Goal: Task Accomplishment & Management: Use online tool/utility

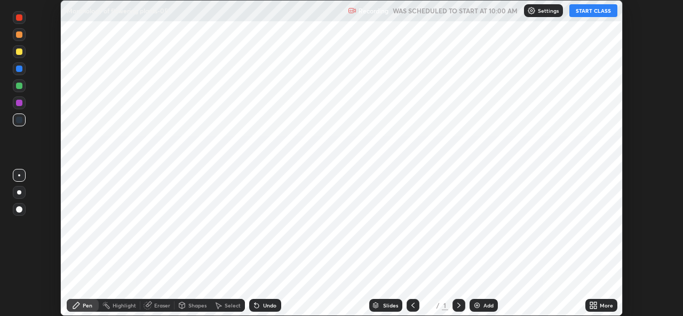
scroll to position [316, 683]
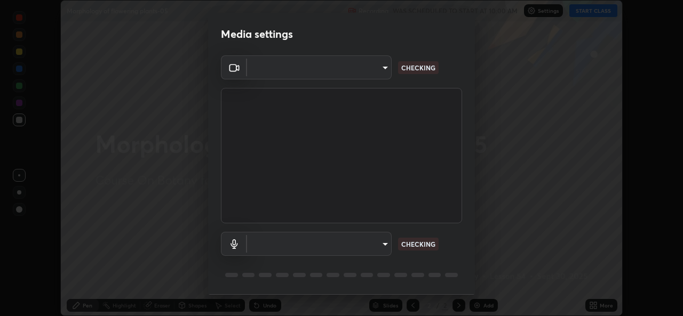
click at [384, 248] on body "Erase all Morphology of flowering plants-05 Recording WAS SCHEDULED TO START AT…" at bounding box center [341, 158] width 683 height 316
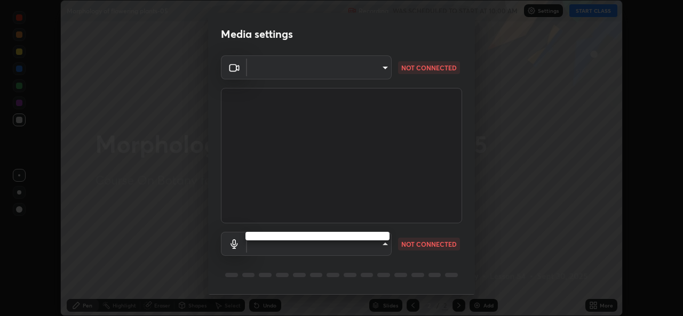
type input "8c418aeef4d3b5edea4483348ed79c6cfc111d491efea048442269b0b349be07"
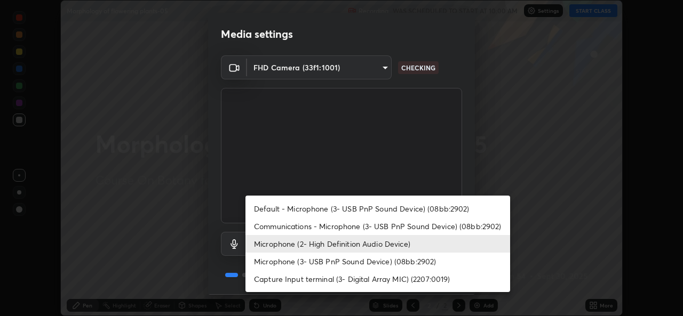
click at [394, 223] on li "Communications - Microphone (3- USB PnP Sound Device) (08bb:2902)" at bounding box center [377, 227] width 265 height 18
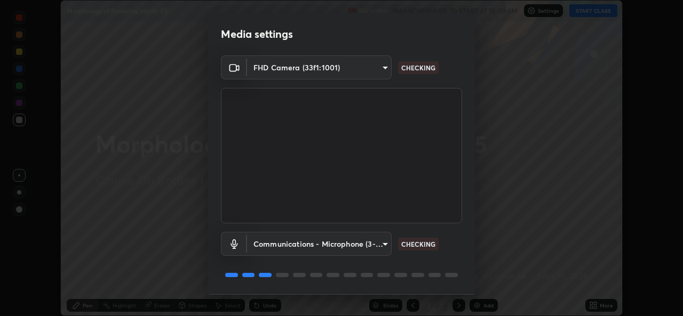
click at [387, 248] on body "Erase all Morphology of flowering plants-05 Recording WAS SCHEDULED TO START AT…" at bounding box center [341, 158] width 683 height 316
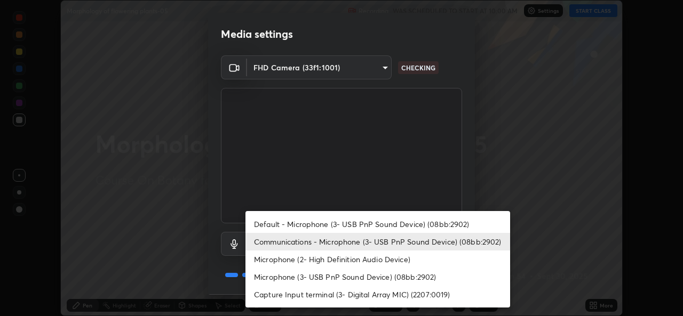
click at [379, 266] on li "Microphone (2- High Definition Audio Device)" at bounding box center [377, 260] width 265 height 18
type input "edb9b2b923e2e95d4b922bc063ce739172066975ce991596ad203c88d52e4082"
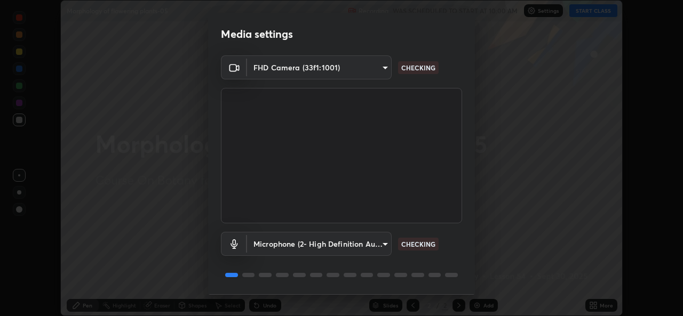
scroll to position [34, 0]
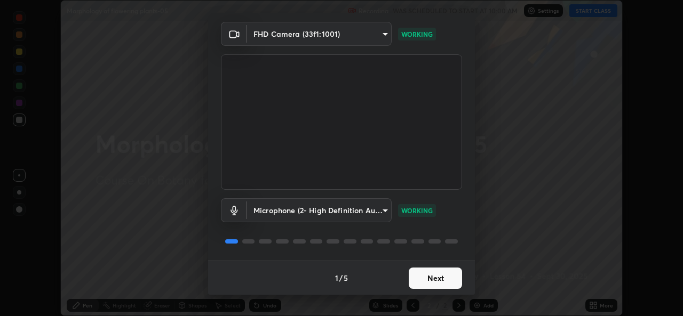
click at [443, 280] on button "Next" at bounding box center [435, 278] width 53 height 21
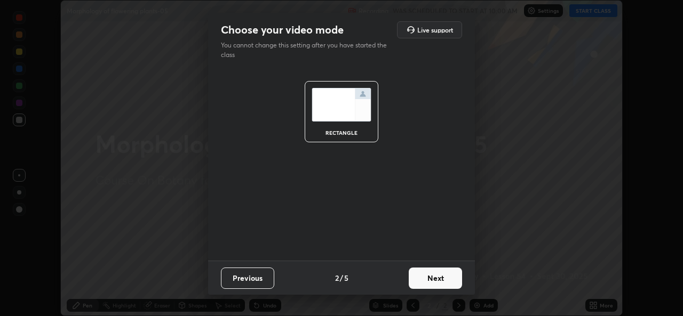
scroll to position [0, 0]
click at [443, 276] on button "Next" at bounding box center [435, 278] width 53 height 21
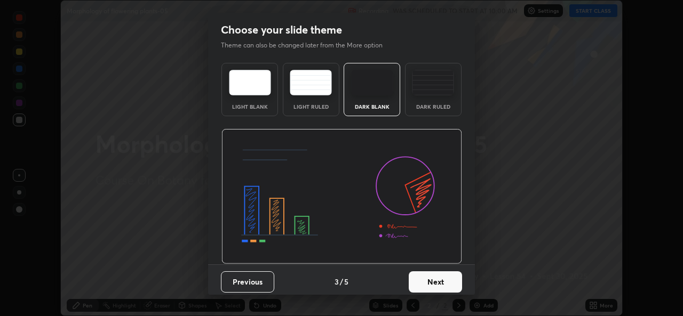
click at [445, 279] on button "Next" at bounding box center [435, 282] width 53 height 21
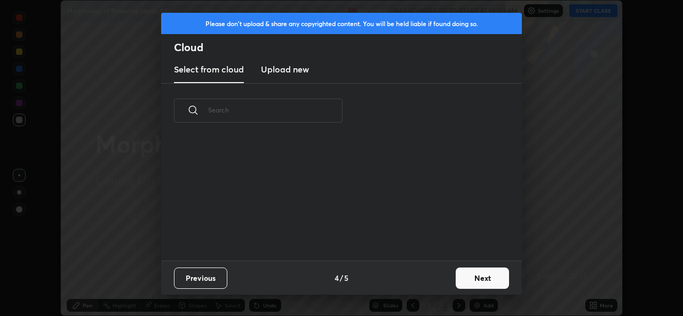
click at [461, 280] on button "Next" at bounding box center [482, 278] width 53 height 21
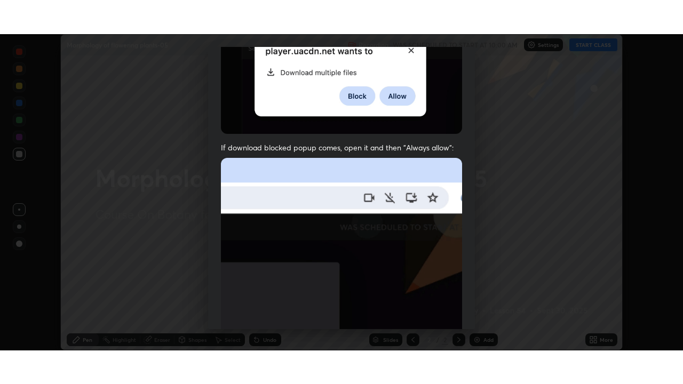
scroll to position [251, 0]
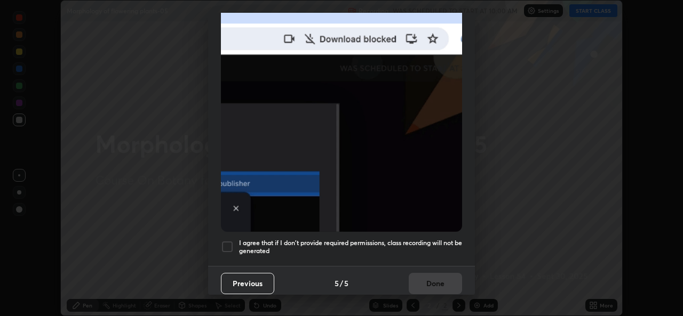
click at [437, 240] on h5 "I agree that if I don't provide required permissions, class recording will not …" at bounding box center [350, 247] width 223 height 17
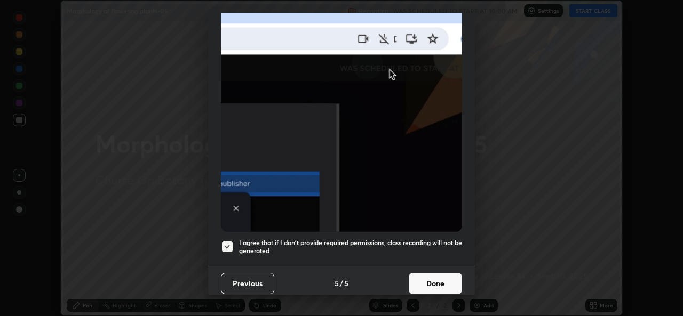
click at [437, 281] on button "Done" at bounding box center [435, 283] width 53 height 21
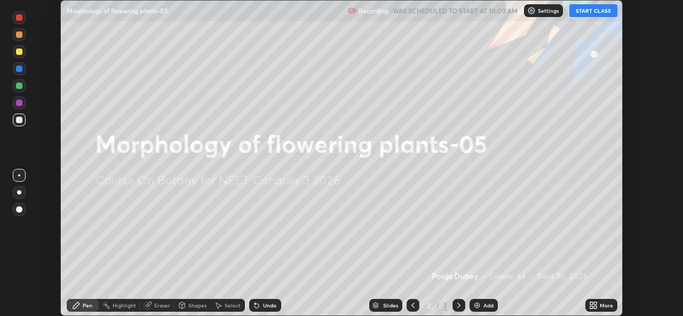
click at [592, 307] on icon at bounding box center [591, 307] width 3 height 3
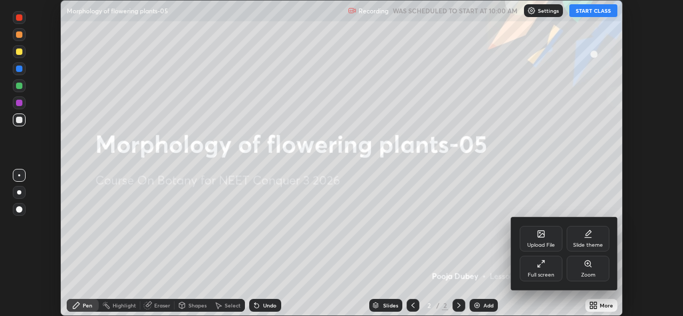
click at [547, 273] on div "Full screen" at bounding box center [541, 275] width 27 height 5
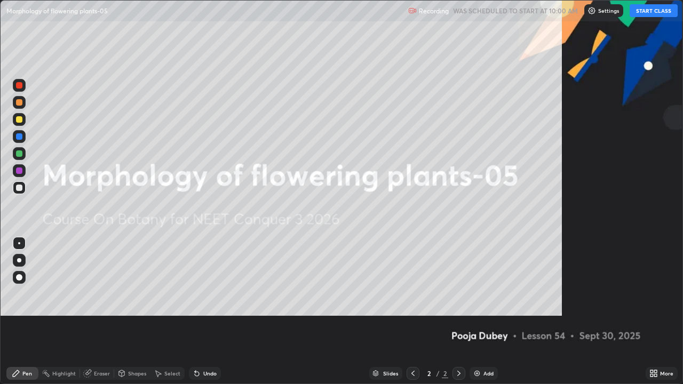
scroll to position [384, 683]
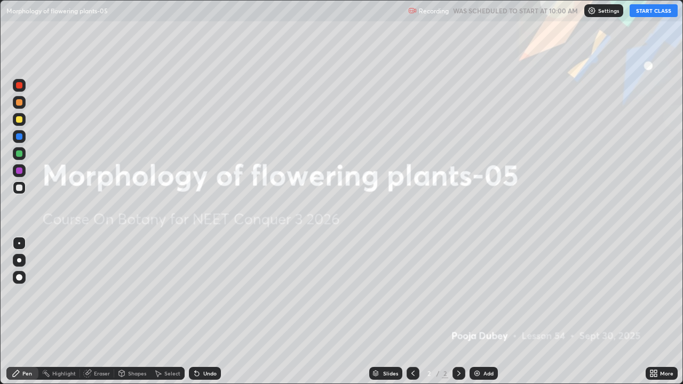
click at [655, 14] on button "START CLASS" at bounding box center [654, 10] width 48 height 13
click at [652, 316] on icon at bounding box center [652, 371] width 3 height 3
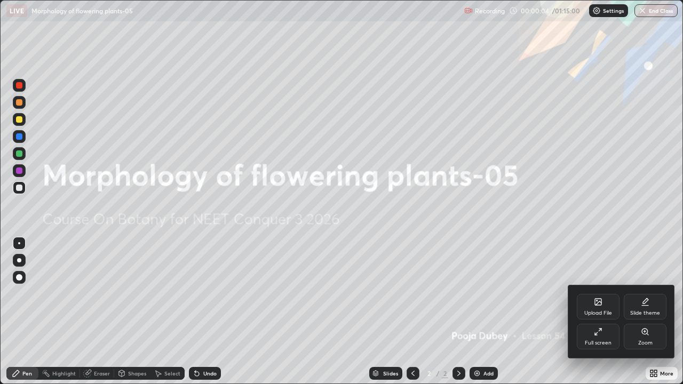
click at [596, 307] on div "Upload File" at bounding box center [598, 307] width 43 height 26
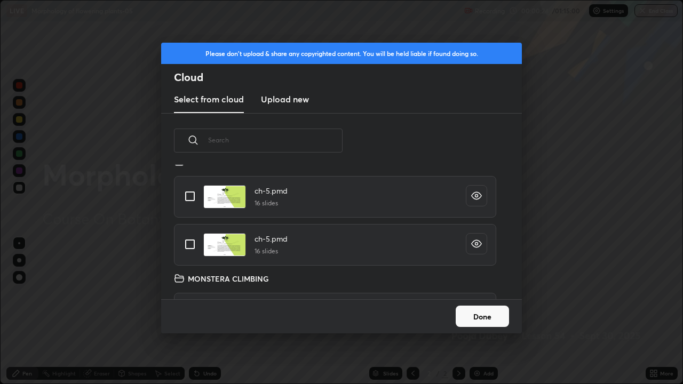
scroll to position [4091, 0]
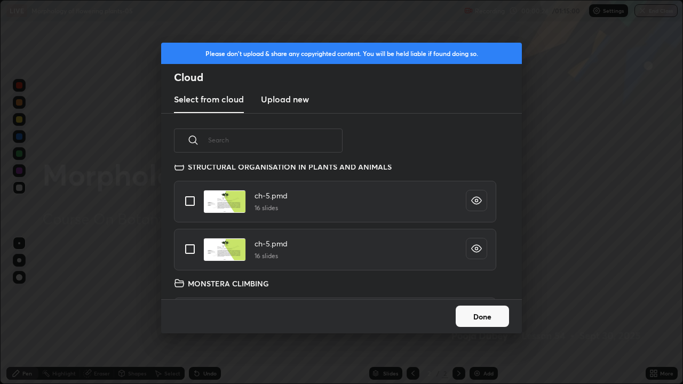
click at [185, 248] on input "grid" at bounding box center [190, 249] width 22 height 22
checkbox input "true"
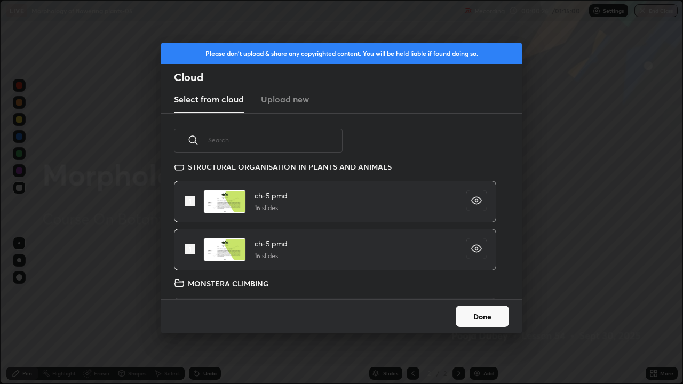
click at [465, 316] on button "Done" at bounding box center [482, 316] width 53 height 21
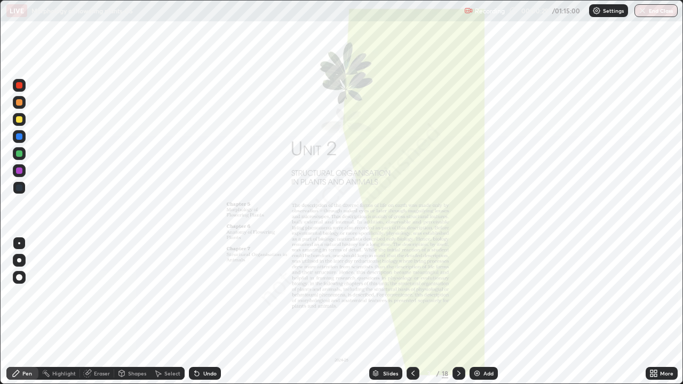
click at [377, 316] on icon at bounding box center [376, 373] width 6 height 6
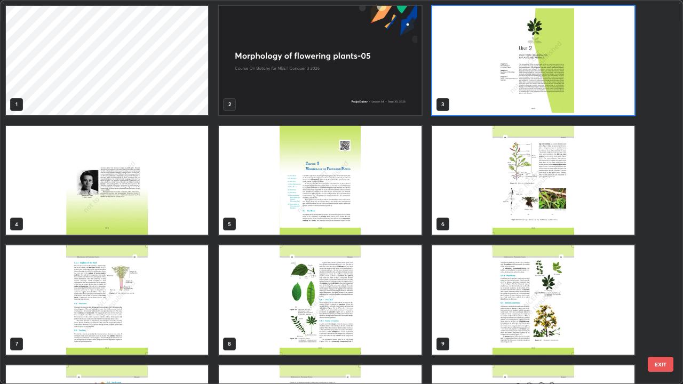
scroll to position [380, 677]
click at [346, 102] on img "grid" at bounding box center [320, 60] width 202 height 109
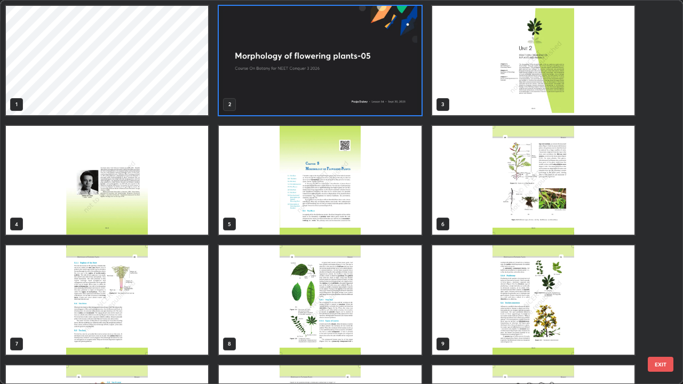
click at [343, 105] on img "grid" at bounding box center [320, 60] width 202 height 109
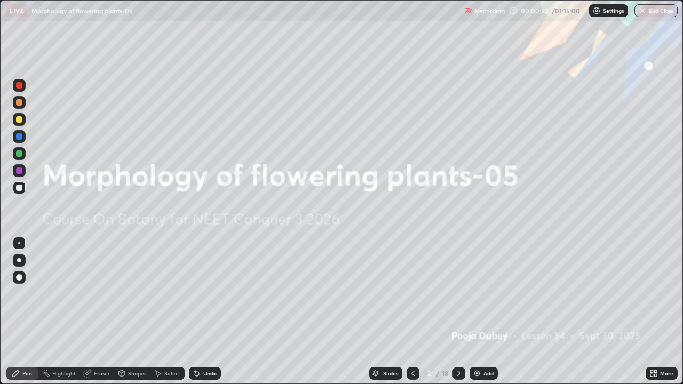
click at [375, 316] on icon at bounding box center [375, 372] width 5 height 3
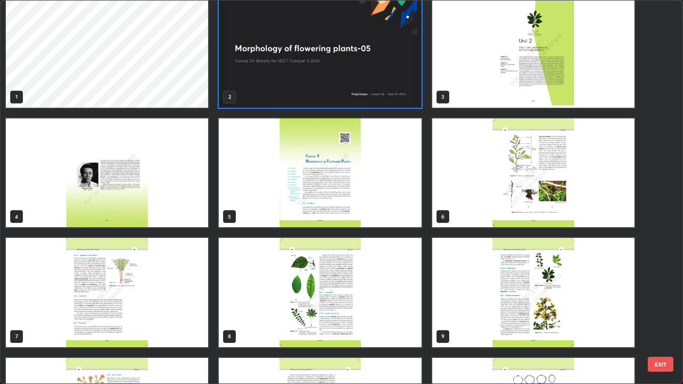
scroll to position [0, 0]
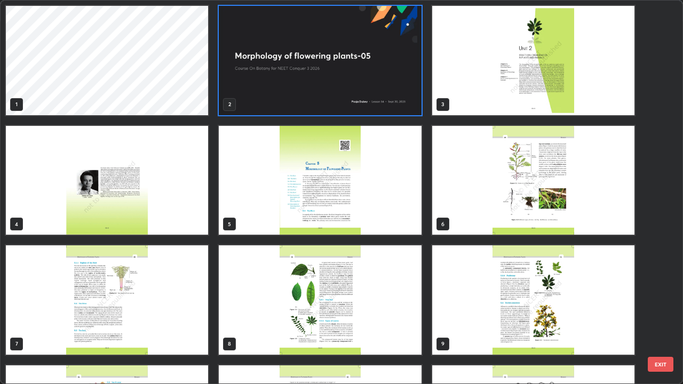
click at [263, 96] on img "grid" at bounding box center [320, 60] width 202 height 109
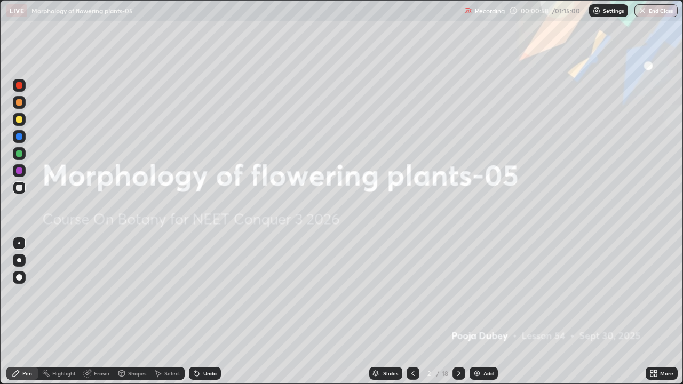
click at [265, 99] on img "grid" at bounding box center [320, 60] width 202 height 109
click at [478, 316] on img at bounding box center [477, 373] width 9 height 9
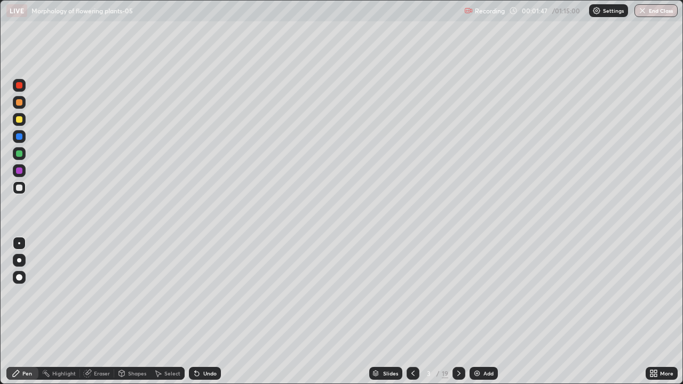
click at [20, 259] on div at bounding box center [19, 260] width 4 height 4
click at [21, 155] on div at bounding box center [19, 153] width 6 height 6
click at [21, 189] on div at bounding box center [19, 188] width 6 height 6
click at [375, 316] on icon at bounding box center [375, 372] width 5 height 3
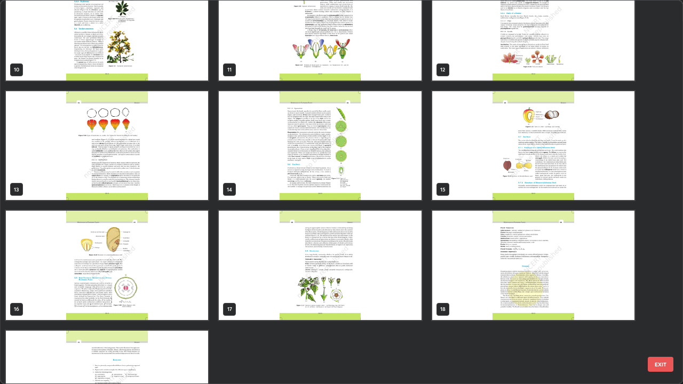
scroll to position [456, 0]
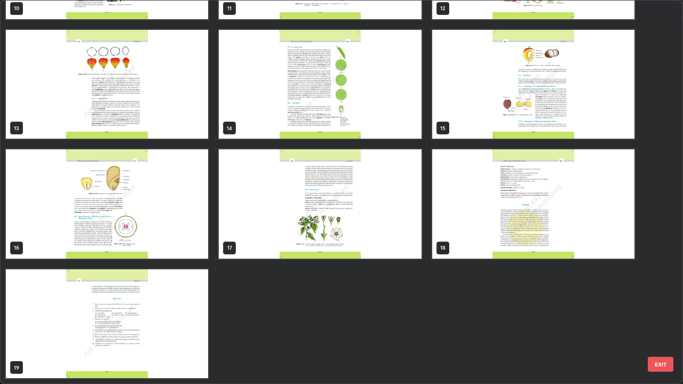
click at [447, 236] on img "grid" at bounding box center [533, 203] width 202 height 109
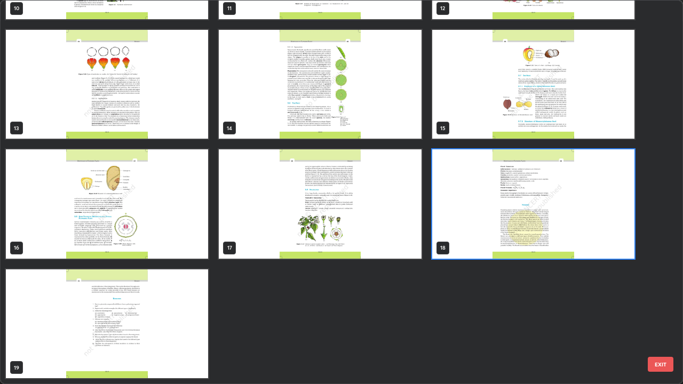
click at [448, 242] on img "grid" at bounding box center [533, 203] width 202 height 109
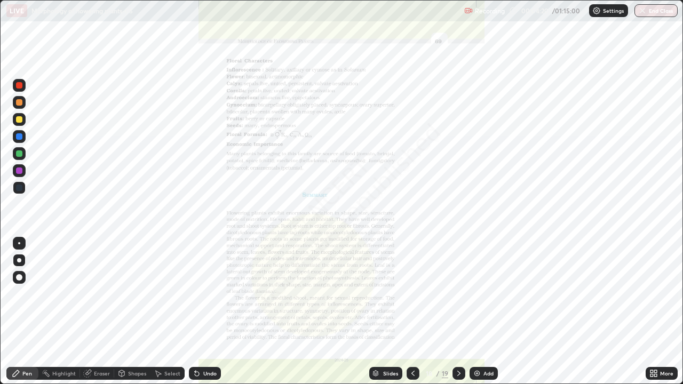
click at [448, 237] on img "grid" at bounding box center [533, 203] width 202 height 109
click at [653, 316] on icon at bounding box center [653, 373] width 9 height 9
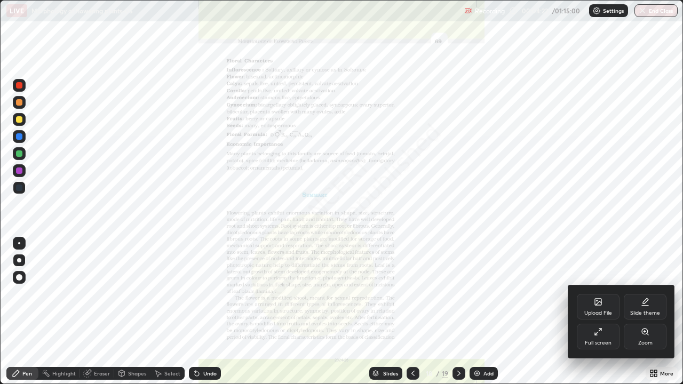
click at [650, 316] on div "Zoom" at bounding box center [645, 342] width 14 height 5
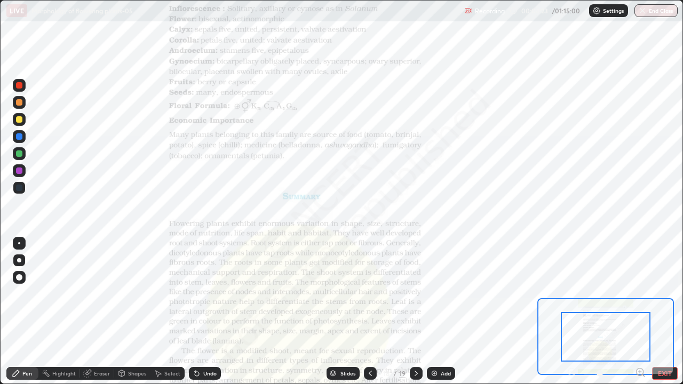
click at [639, 316] on icon at bounding box center [640, 372] width 11 height 11
click at [640, 316] on icon at bounding box center [640, 372] width 3 height 0
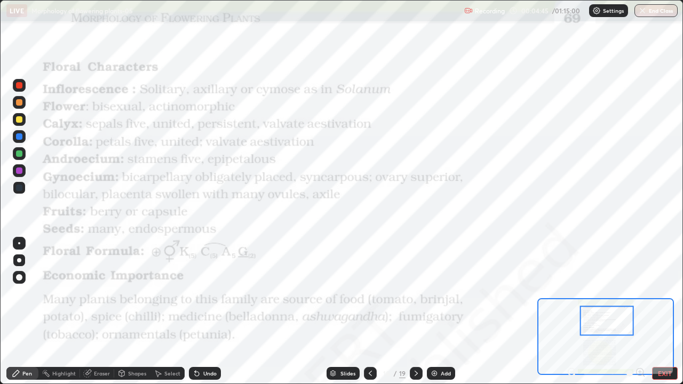
click at [337, 316] on div "Slides" at bounding box center [343, 373] width 33 height 13
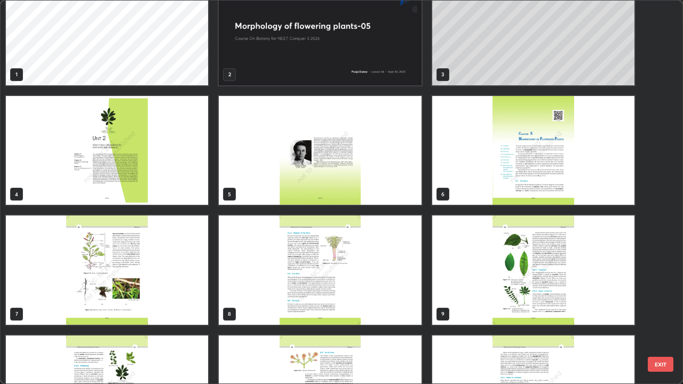
scroll to position [0, 0]
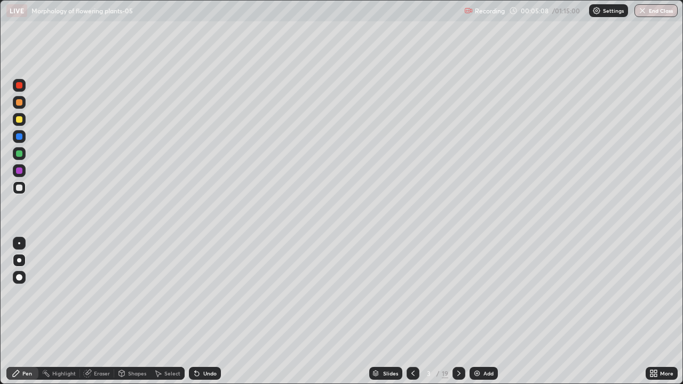
click at [21, 156] on div at bounding box center [19, 153] width 6 height 6
click at [25, 188] on div at bounding box center [19, 187] width 13 height 13
click at [476, 316] on img at bounding box center [477, 373] width 9 height 9
click at [21, 155] on div at bounding box center [19, 153] width 6 height 6
click at [133, 316] on div "Shapes" at bounding box center [137, 373] width 18 height 5
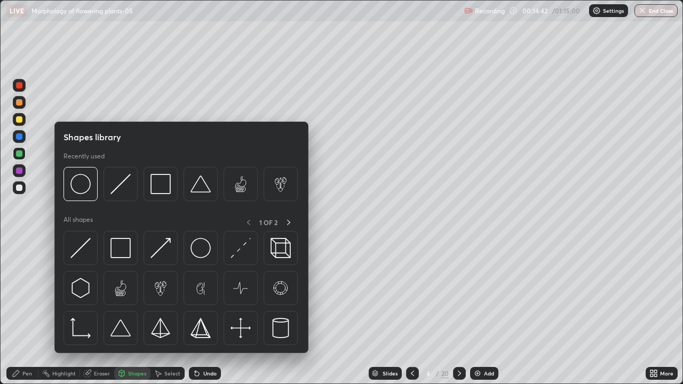
click at [100, 316] on div "Eraser" at bounding box center [97, 373] width 34 height 13
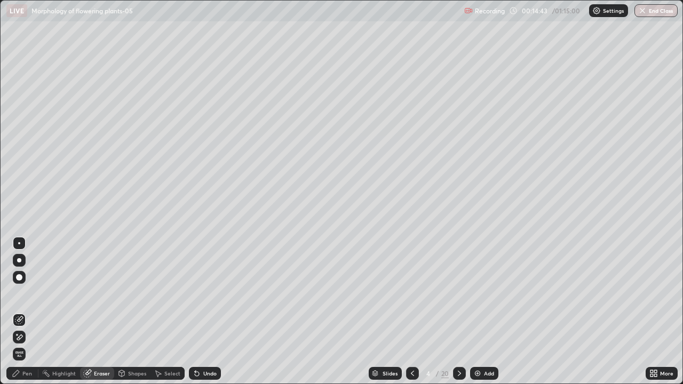
click at [18, 316] on icon at bounding box center [20, 337] width 6 height 5
click at [374, 316] on icon at bounding box center [375, 372] width 5 height 3
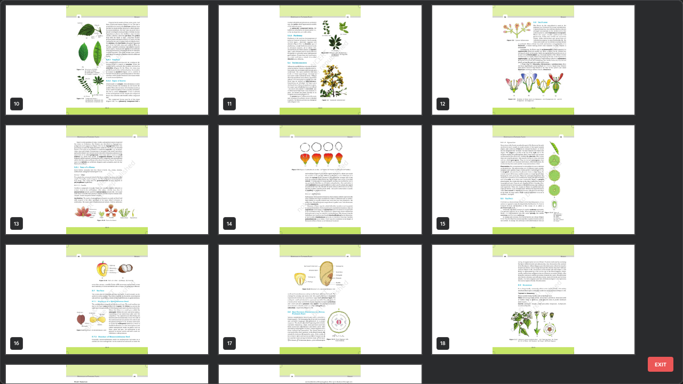
scroll to position [456, 0]
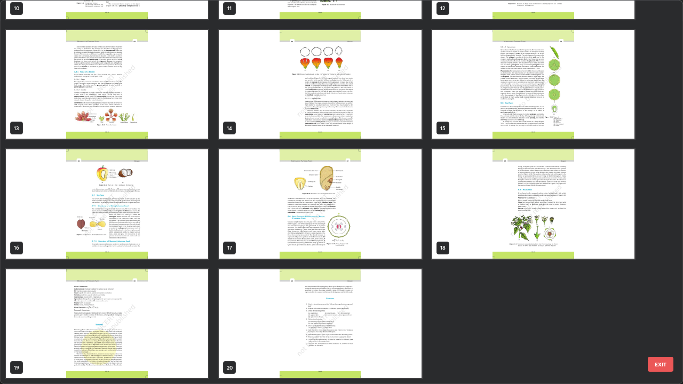
click at [160, 316] on img "grid" at bounding box center [107, 324] width 202 height 109
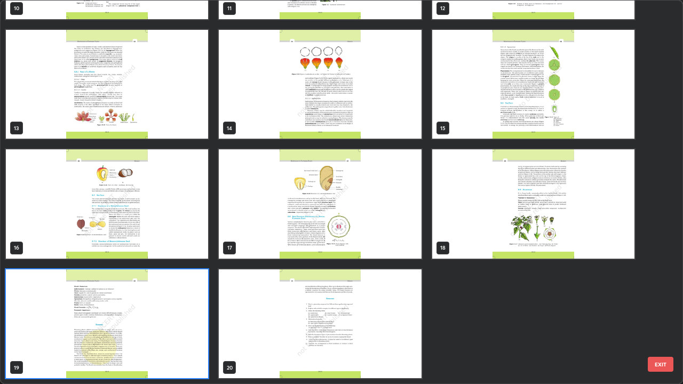
click at [160, 316] on img "grid" at bounding box center [107, 324] width 202 height 109
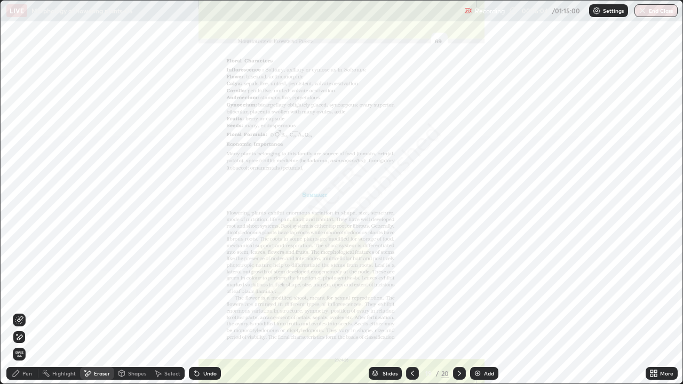
click at [172, 316] on img "grid" at bounding box center [107, 324] width 202 height 109
click at [647, 316] on div "More" at bounding box center [662, 373] width 32 height 13
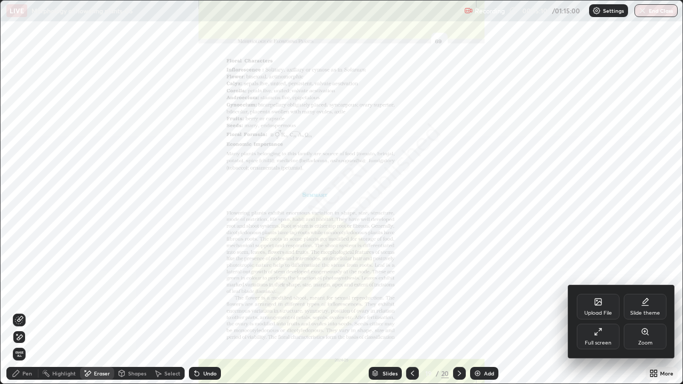
click at [643, 316] on div "Zoom" at bounding box center [645, 342] width 14 height 5
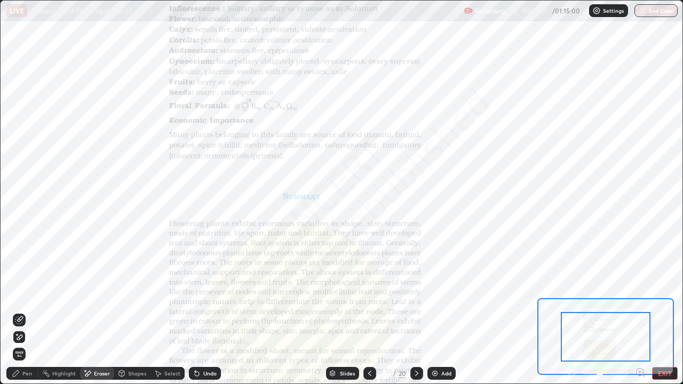
click at [640, 316] on icon at bounding box center [640, 372] width 3 height 0
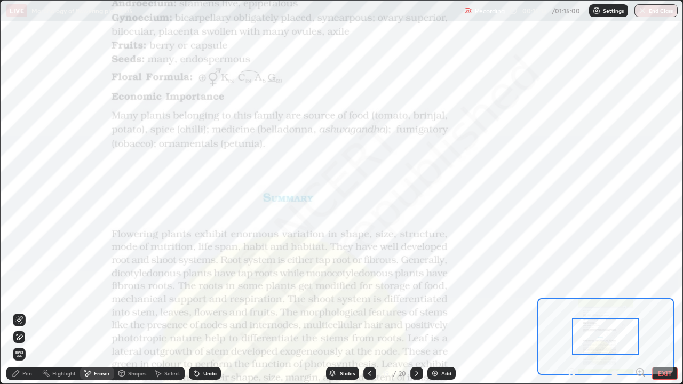
click at [640, 316] on icon at bounding box center [640, 372] width 3 height 0
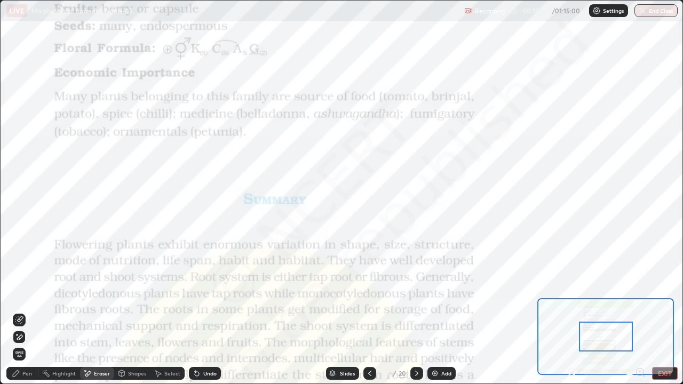
click at [17, 316] on icon at bounding box center [16, 373] width 9 height 9
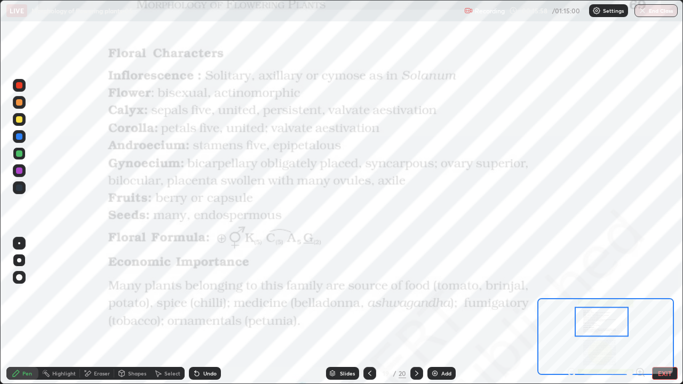
click at [369, 316] on icon at bounding box center [370, 373] width 9 height 9
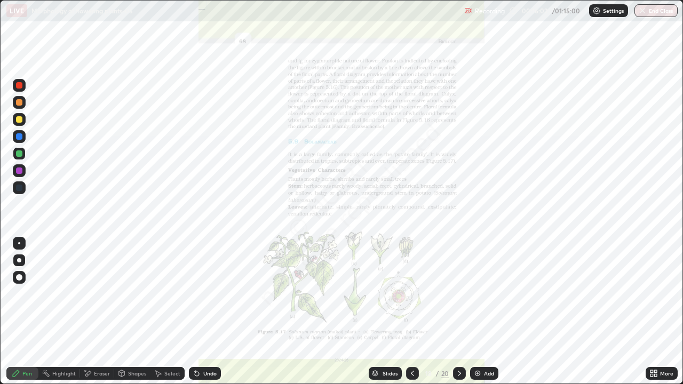
click at [652, 316] on icon at bounding box center [653, 373] width 9 height 9
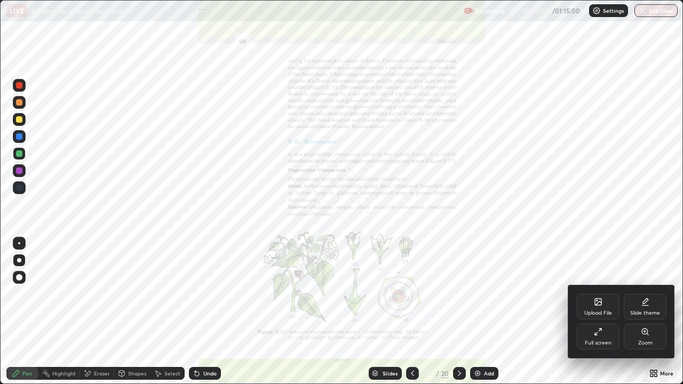
click at [644, 316] on div "Zoom" at bounding box center [645, 337] width 43 height 26
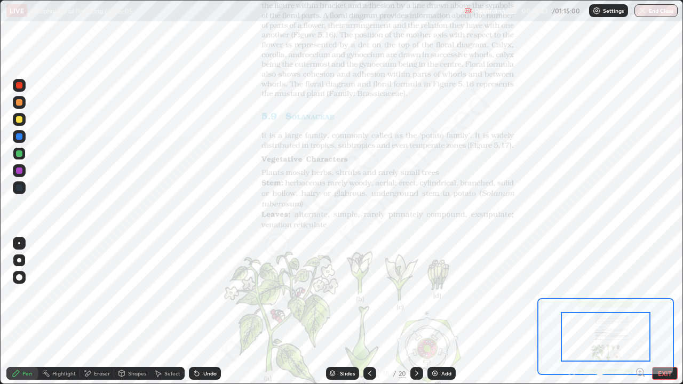
click at [640, 316] on icon at bounding box center [640, 372] width 3 height 0
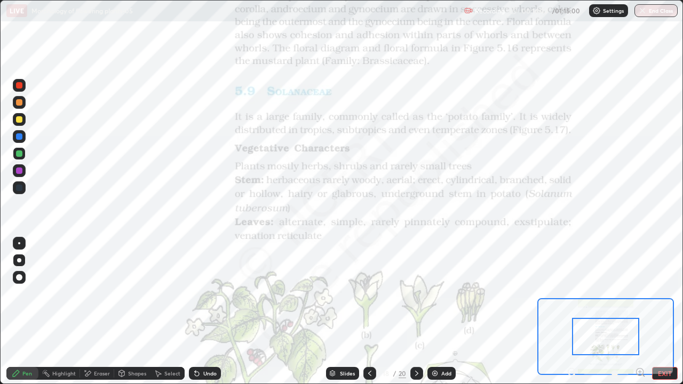
click at [640, 316] on icon at bounding box center [640, 372] width 3 height 0
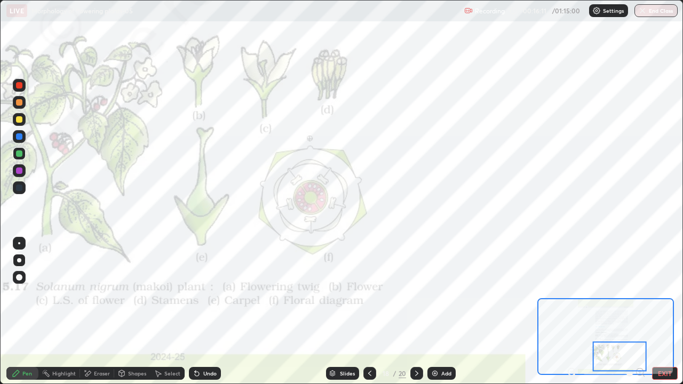
click at [205, 316] on div "Undo" at bounding box center [209, 373] width 13 height 5
click at [340, 316] on div "Slides" at bounding box center [347, 373] width 15 height 5
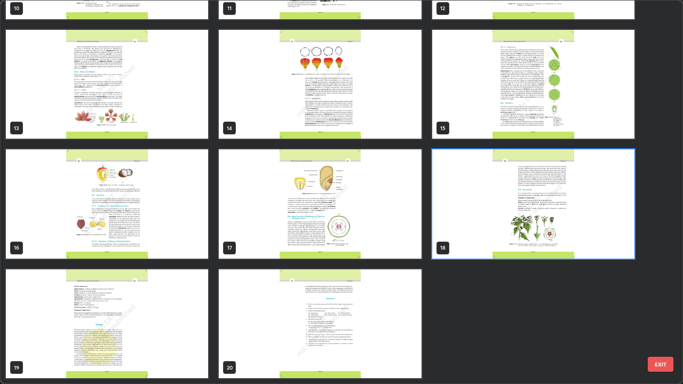
click at [274, 208] on img "grid" at bounding box center [320, 203] width 202 height 109
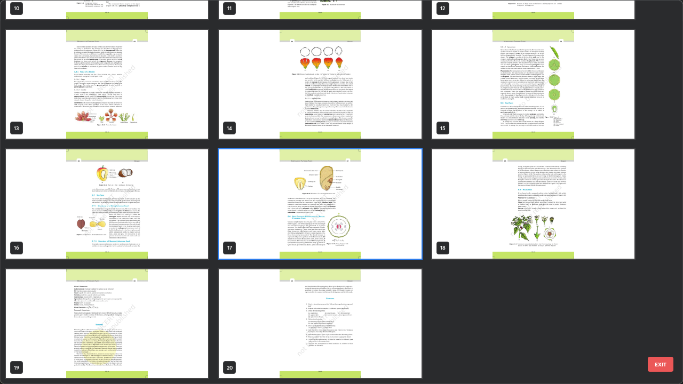
click at [270, 205] on img "grid" at bounding box center [320, 203] width 202 height 109
click at [273, 209] on img "grid" at bounding box center [320, 203] width 202 height 109
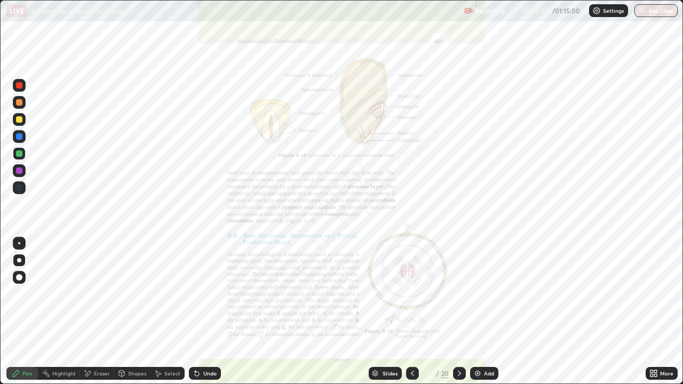
click at [651, 316] on icon at bounding box center [653, 373] width 9 height 9
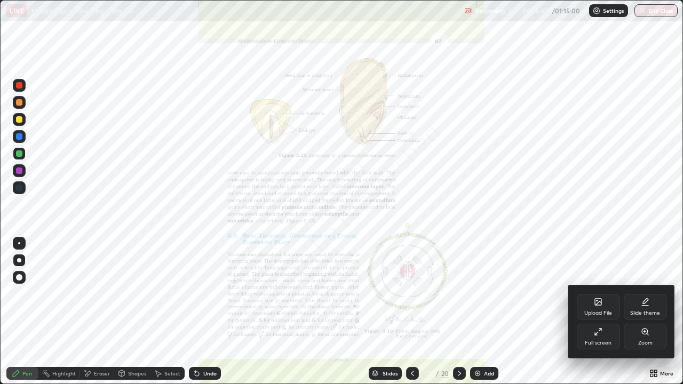
click at [651, 316] on div "Zoom" at bounding box center [645, 342] width 14 height 5
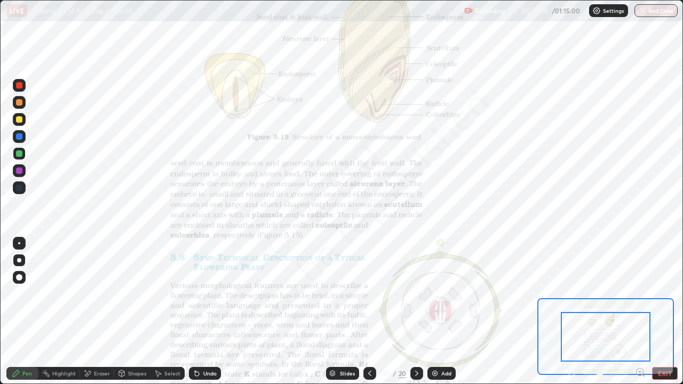
click at [640, 316] on icon at bounding box center [640, 372] width 3 height 0
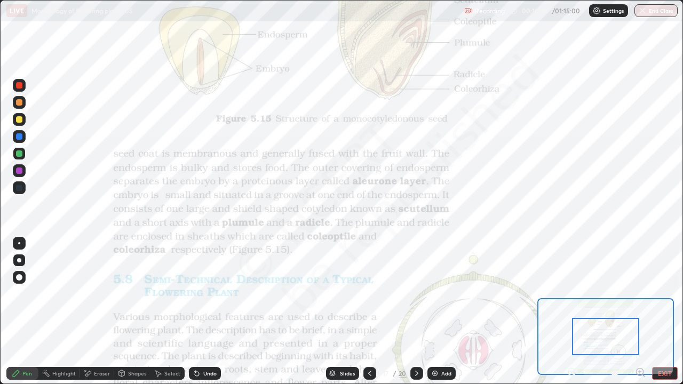
click at [643, 316] on icon at bounding box center [644, 376] width 2 height 2
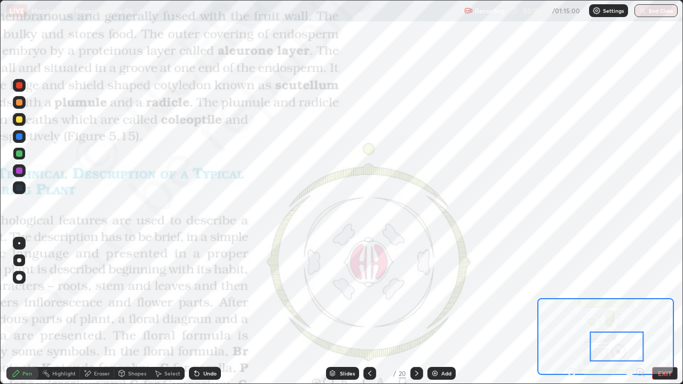
click at [340, 316] on div "Slides" at bounding box center [347, 373] width 15 height 5
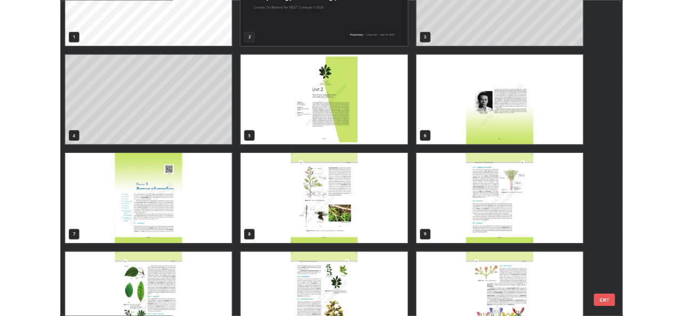
scroll to position [0, 0]
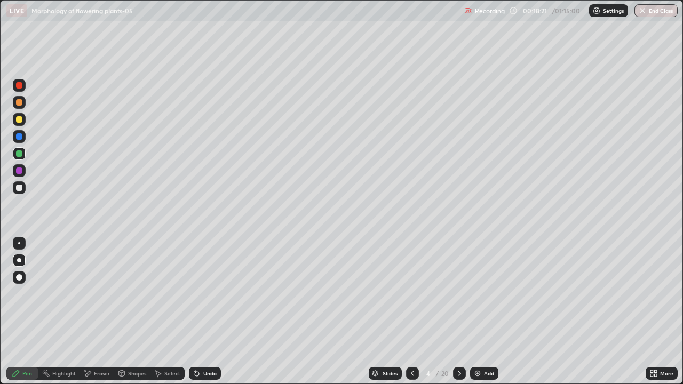
click at [21, 191] on div at bounding box center [19, 187] width 13 height 13
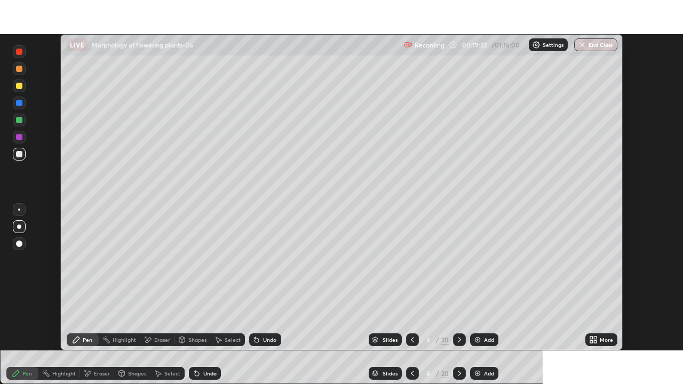
scroll to position [53051, 52684]
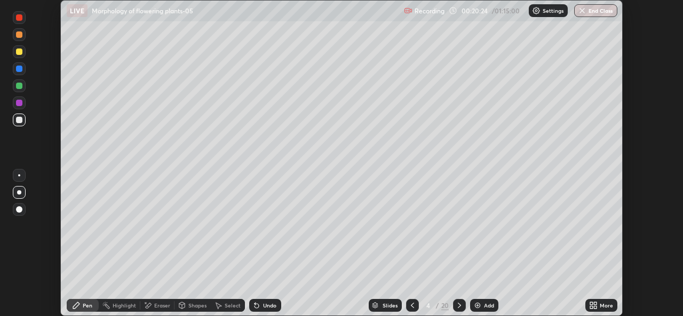
click at [596, 307] on icon at bounding box center [595, 307] width 3 height 3
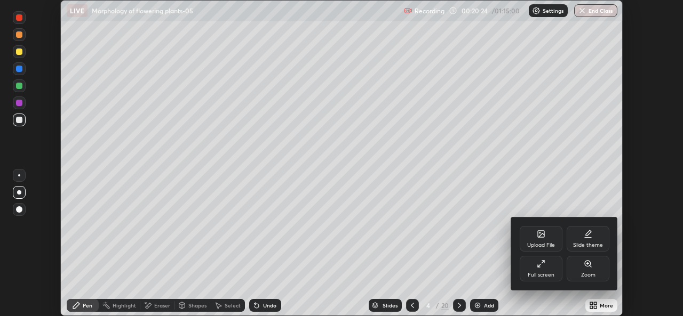
click at [539, 266] on icon at bounding box center [539, 266] width 3 height 3
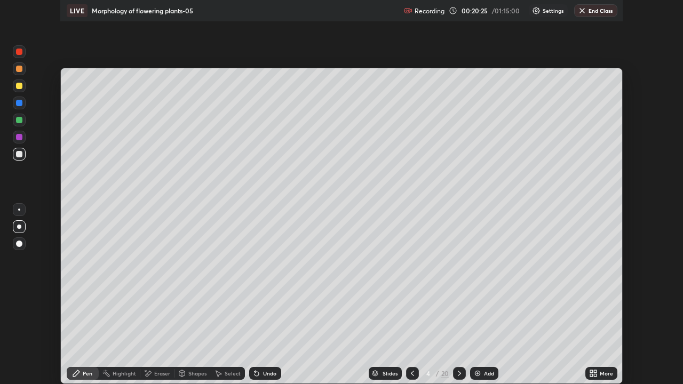
scroll to position [384, 683]
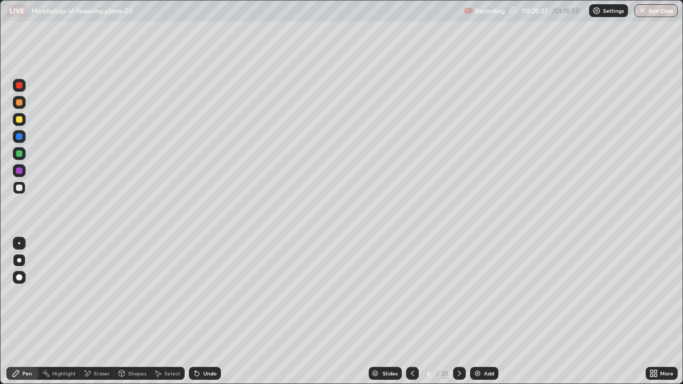
click at [205, 316] on div "Undo" at bounding box center [209, 373] width 13 height 5
click at [374, 316] on icon at bounding box center [375, 372] width 5 height 3
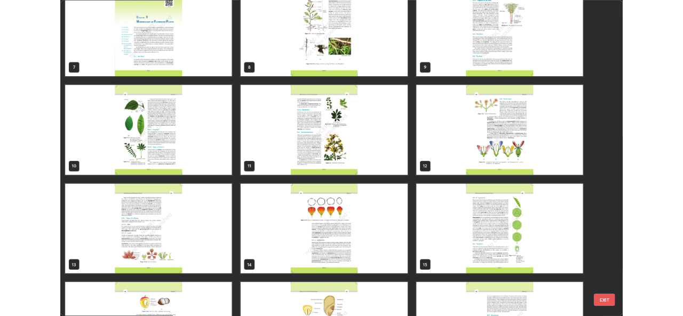
scroll to position [265, 0]
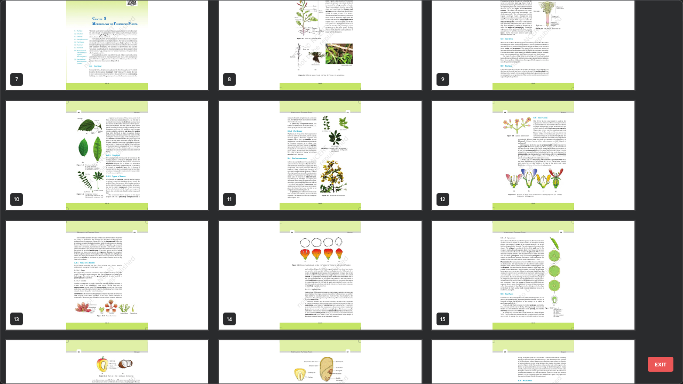
click at [268, 279] on img "grid" at bounding box center [320, 275] width 202 height 109
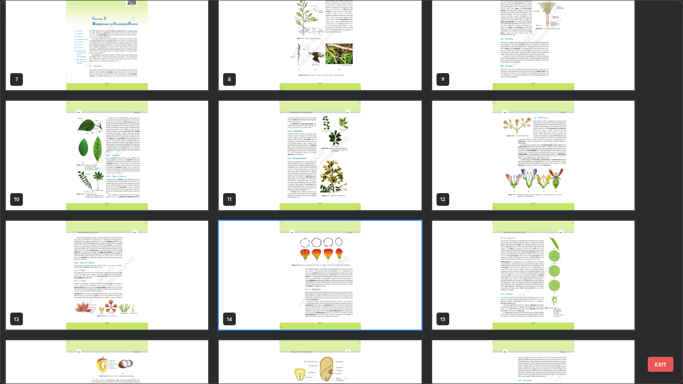
click at [271, 275] on img "grid" at bounding box center [320, 275] width 202 height 109
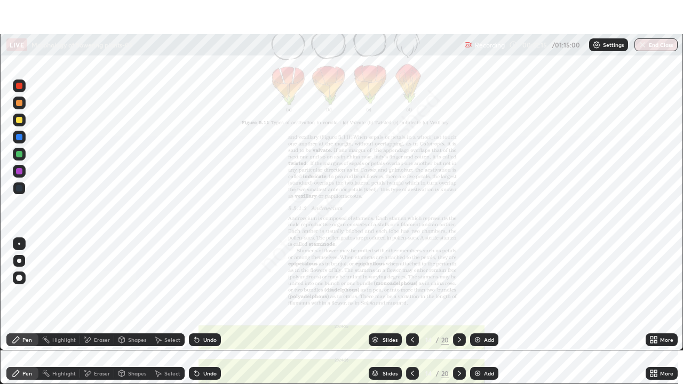
scroll to position [53051, 52684]
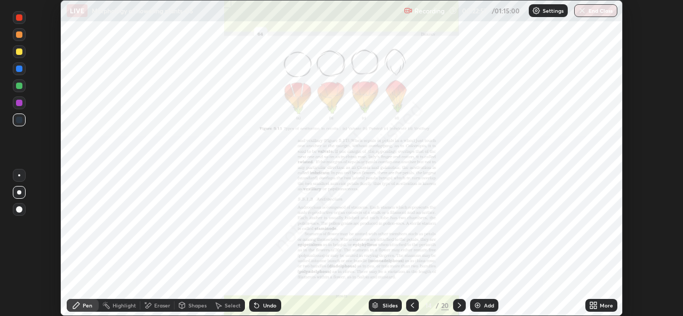
click at [591, 304] on icon at bounding box center [591, 304] width 3 height 3
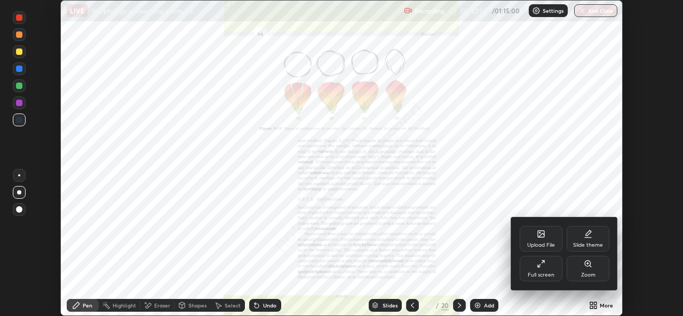
click at [541, 273] on div "Full screen" at bounding box center [541, 275] width 27 height 5
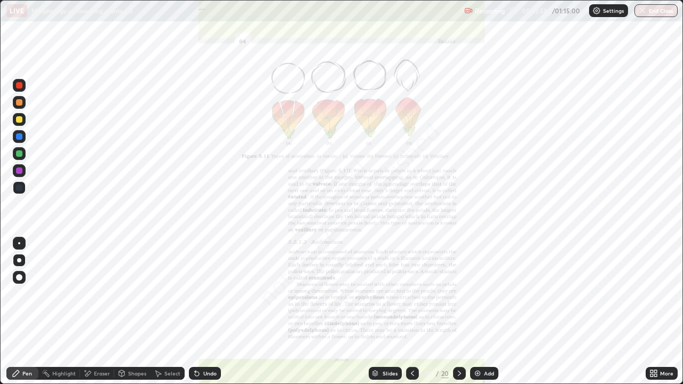
scroll to position [384, 683]
click at [374, 316] on icon at bounding box center [375, 372] width 5 height 3
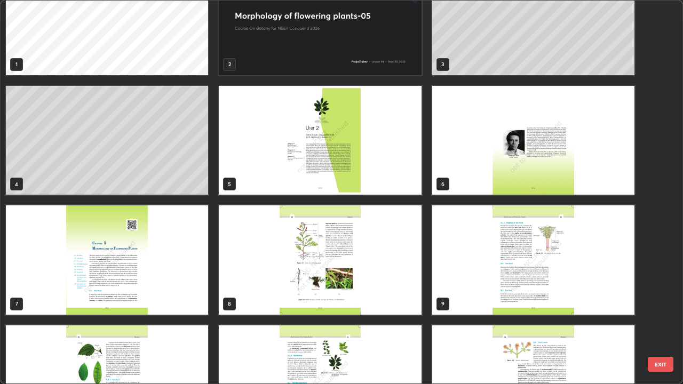
scroll to position [0, 0]
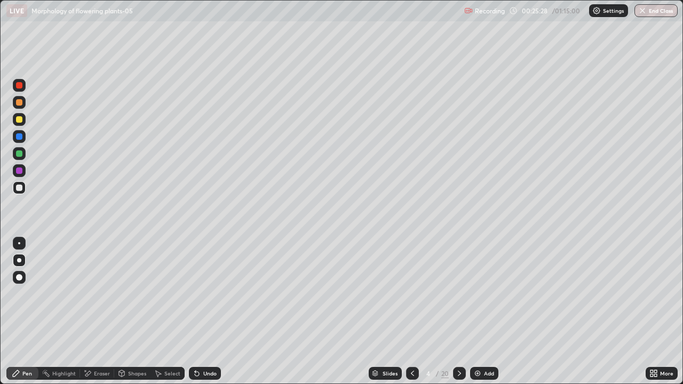
click at [474, 316] on img at bounding box center [477, 373] width 9 height 9
click at [208, 316] on div "Undo" at bounding box center [209, 373] width 13 height 5
click at [21, 155] on div at bounding box center [19, 153] width 6 height 6
click at [204, 316] on div "Undo" at bounding box center [209, 373] width 13 height 5
click at [101, 316] on div "Eraser" at bounding box center [102, 373] width 16 height 5
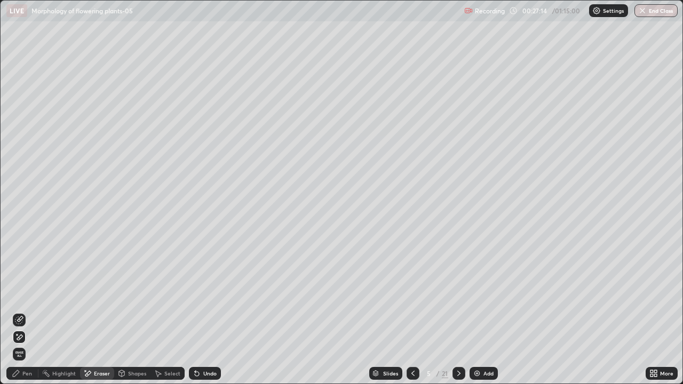
click at [22, 316] on div "Pen" at bounding box center [22, 373] width 32 height 13
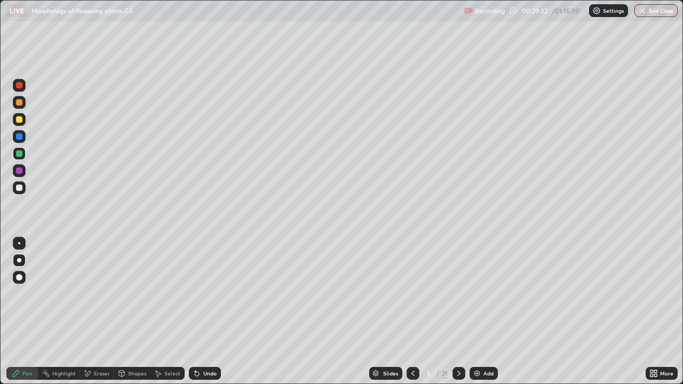
click at [480, 316] on img at bounding box center [477, 373] width 9 height 9
click at [23, 187] on div at bounding box center [19, 187] width 13 height 13
click at [134, 316] on div "Shapes" at bounding box center [137, 373] width 18 height 5
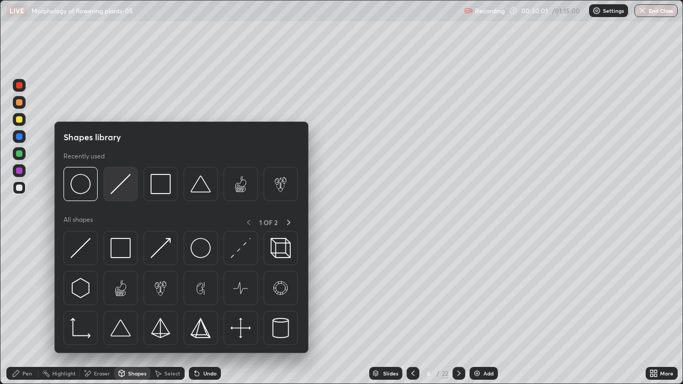
click at [128, 179] on img at bounding box center [120, 184] width 20 height 20
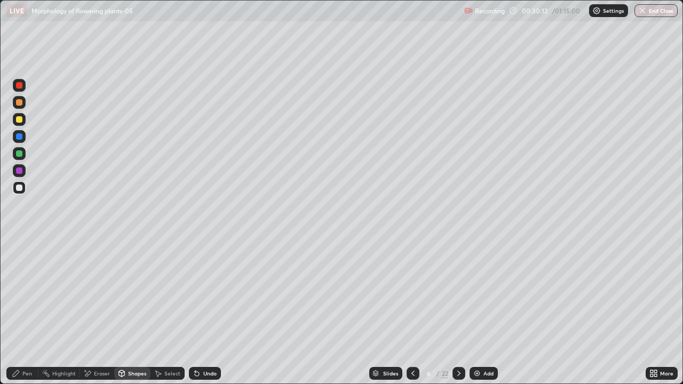
click at [19, 316] on div "Pen" at bounding box center [22, 373] width 32 height 13
click at [201, 316] on div "Undo" at bounding box center [205, 373] width 32 height 13
click at [200, 316] on div "Undo" at bounding box center [205, 373] width 32 height 13
click at [18, 87] on div at bounding box center [19, 85] width 6 height 6
click at [19, 139] on div at bounding box center [19, 136] width 6 height 6
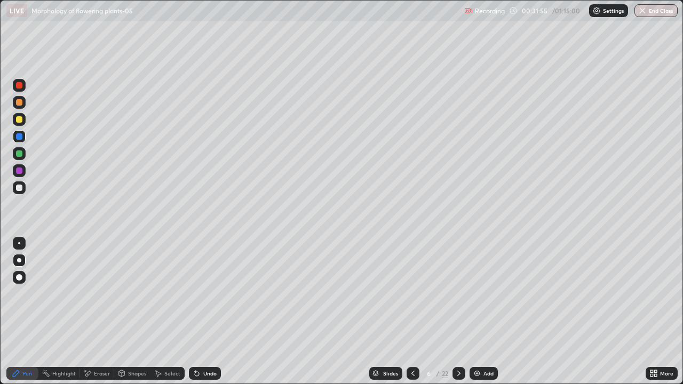
click at [383, 316] on div "Slides" at bounding box center [390, 373] width 15 height 5
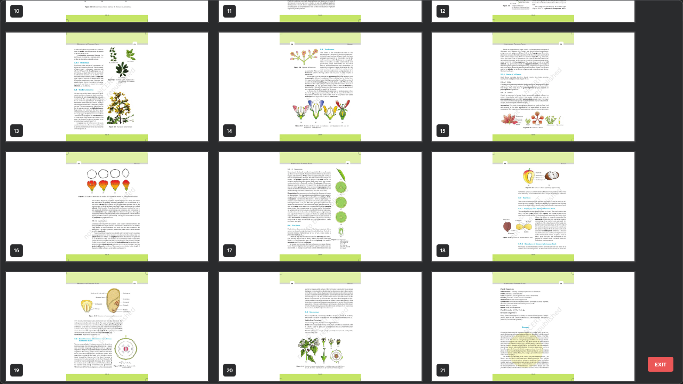
scroll to position [576, 0]
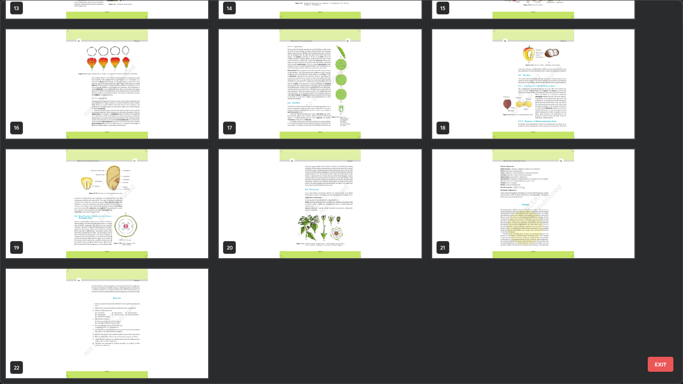
click at [448, 227] on img "grid" at bounding box center [533, 203] width 202 height 109
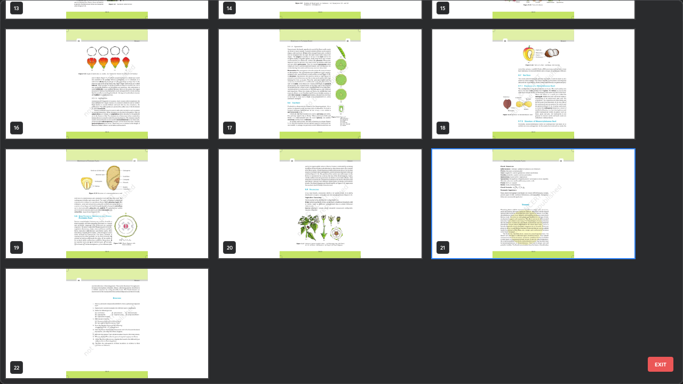
click at [451, 229] on img "grid" at bounding box center [533, 203] width 202 height 109
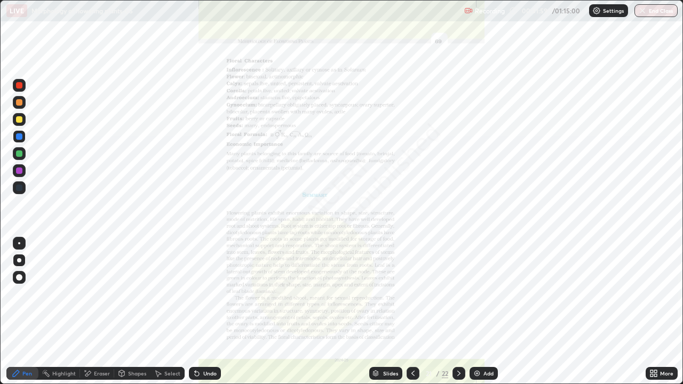
click at [451, 226] on img "grid" at bounding box center [533, 203] width 202 height 109
click at [652, 316] on icon at bounding box center [653, 373] width 9 height 9
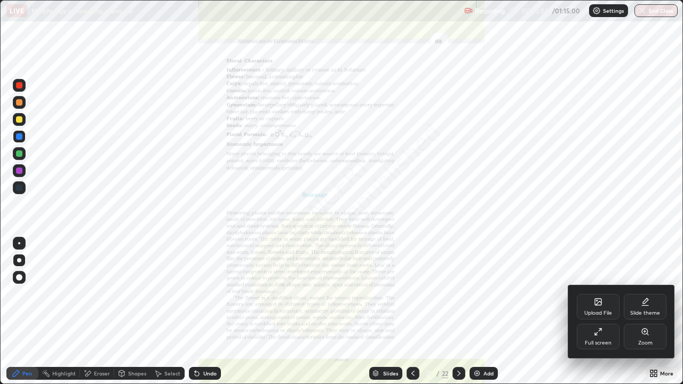
click at [649, 316] on div "Zoom" at bounding box center [645, 337] width 43 height 26
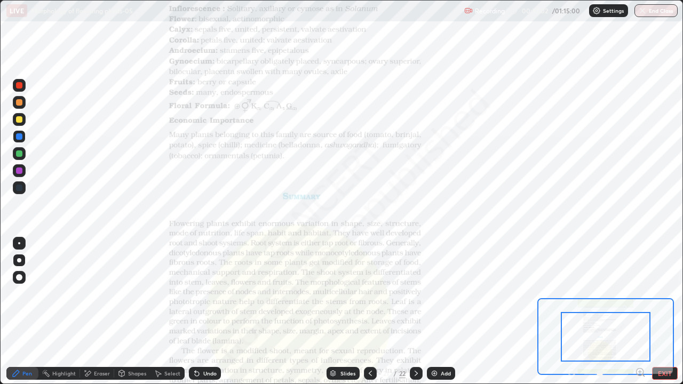
click at [643, 316] on icon at bounding box center [644, 376] width 2 height 2
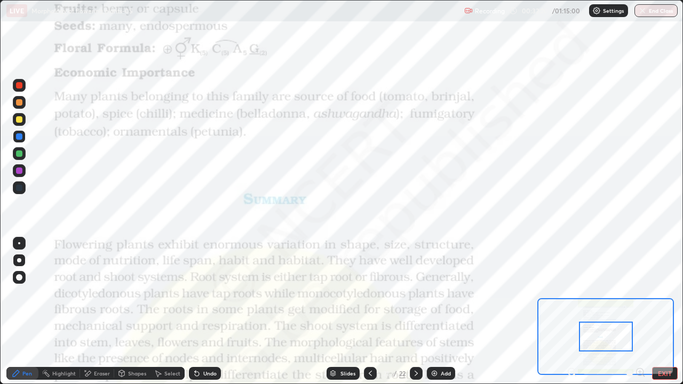
click at [332, 316] on icon at bounding box center [332, 372] width 5 height 3
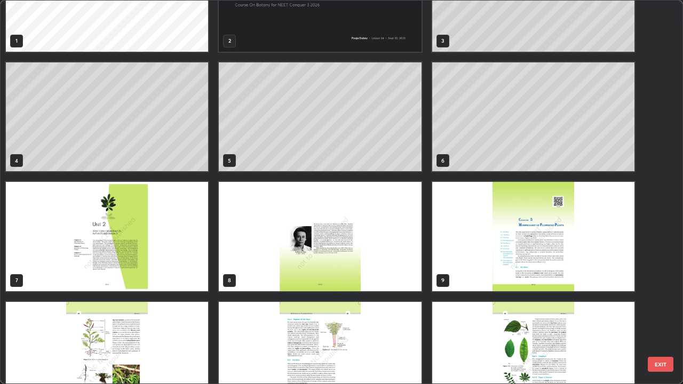
scroll to position [0, 0]
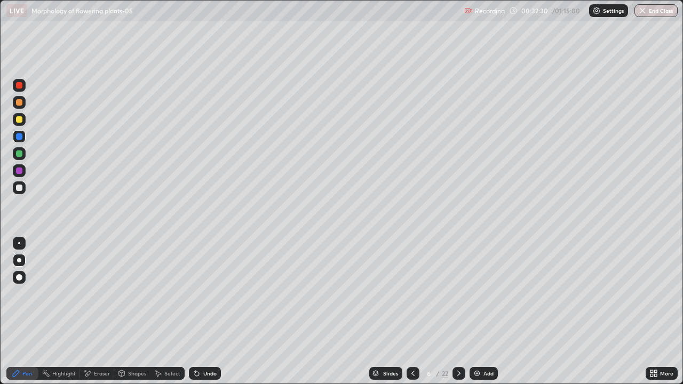
click at [20, 189] on div at bounding box center [19, 188] width 6 height 6
click at [19, 86] on div at bounding box center [19, 85] width 6 height 6
click at [21, 137] on div at bounding box center [19, 136] width 6 height 6
click at [21, 189] on div at bounding box center [19, 188] width 6 height 6
click at [18, 85] on div at bounding box center [19, 85] width 6 height 6
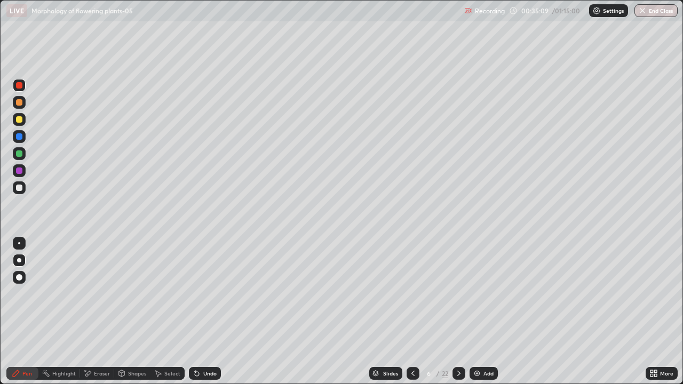
click at [379, 316] on div "Slides" at bounding box center [385, 373] width 33 height 13
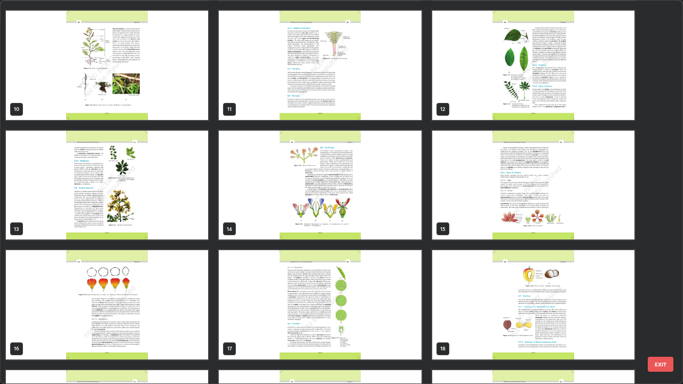
scroll to position [359, 0]
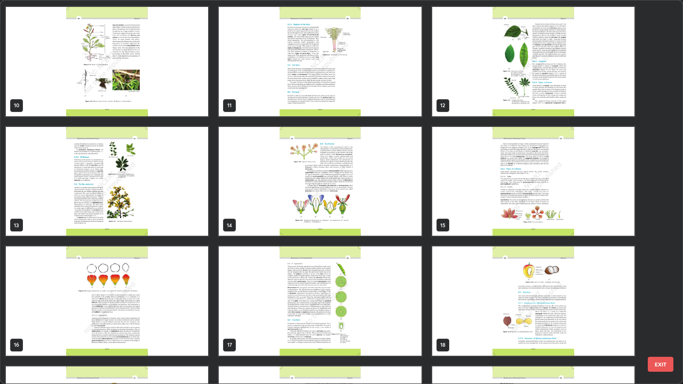
click at [248, 194] on img "grid" at bounding box center [320, 181] width 202 height 109
click at [250, 200] on img "grid" at bounding box center [320, 181] width 202 height 109
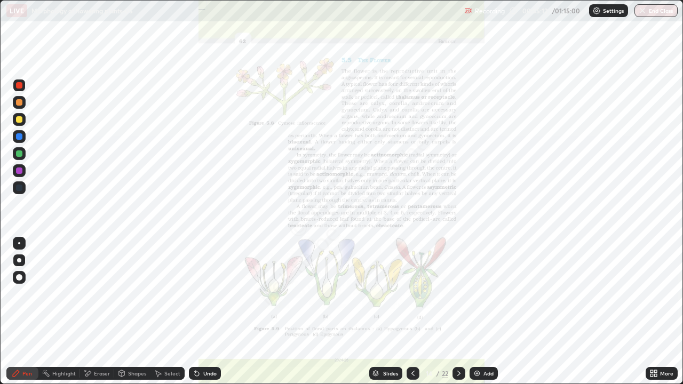
click at [252, 199] on img "grid" at bounding box center [320, 181] width 202 height 109
click at [652, 316] on icon at bounding box center [652, 371] width 3 height 3
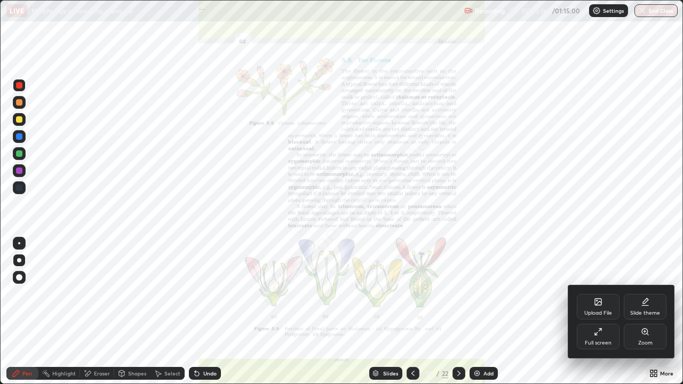
click at [657, 316] on div "Zoom" at bounding box center [645, 337] width 43 height 26
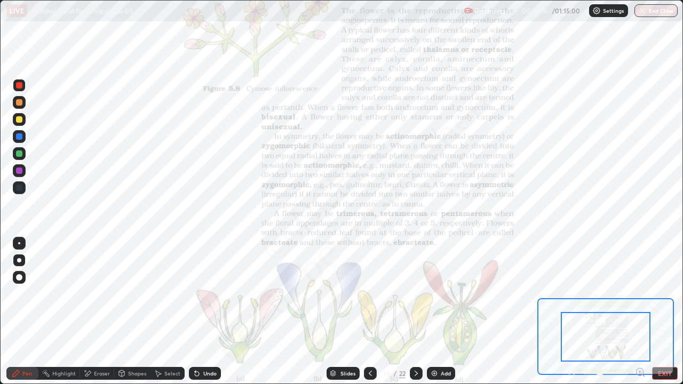
click at [643, 316] on icon at bounding box center [644, 376] width 2 height 2
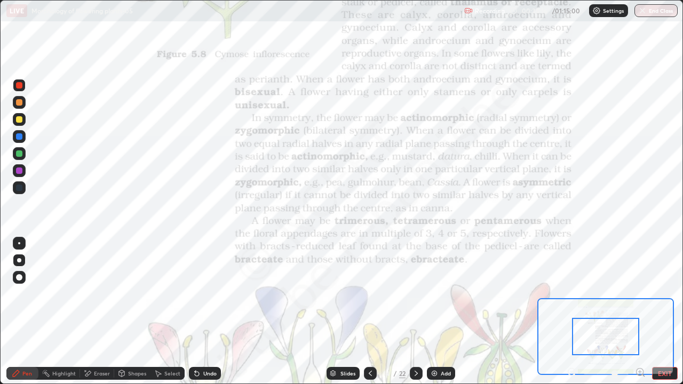
click at [639, 316] on icon at bounding box center [640, 372] width 11 height 11
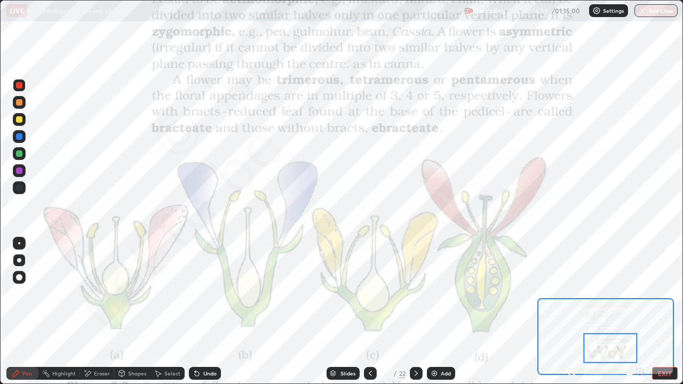
click at [336, 316] on div "Slides" at bounding box center [343, 373] width 33 height 13
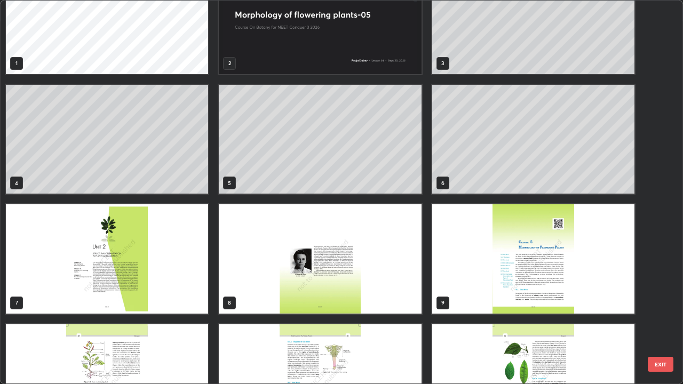
scroll to position [0, 0]
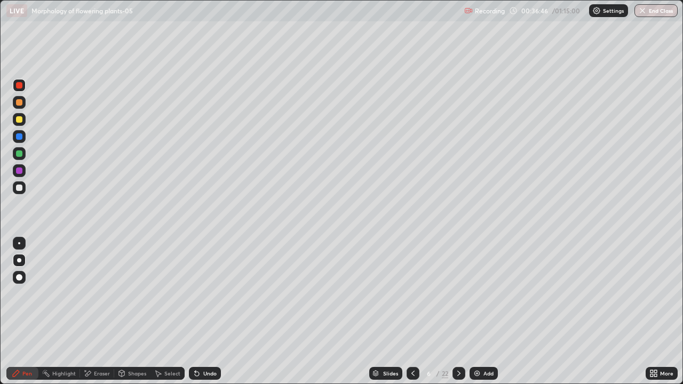
click at [210, 316] on div "Undo" at bounding box center [209, 373] width 13 height 5
click at [204, 316] on div "Undo" at bounding box center [209, 373] width 13 height 5
click at [207, 316] on div "Undo" at bounding box center [205, 373] width 32 height 13
click at [15, 137] on div at bounding box center [19, 136] width 13 height 13
click at [480, 316] on img at bounding box center [477, 373] width 9 height 9
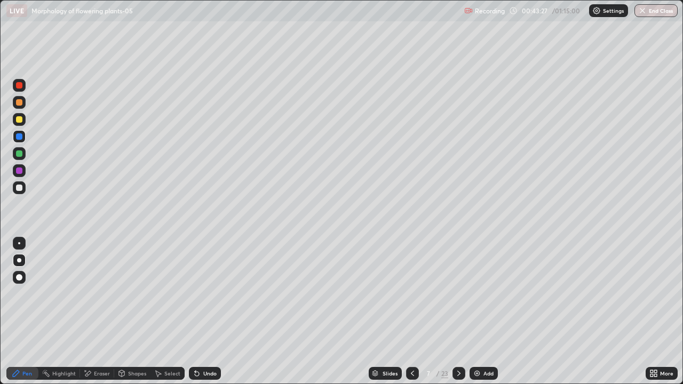
click at [26, 156] on div at bounding box center [19, 153] width 17 height 17
click at [20, 87] on div at bounding box center [19, 85] width 6 height 6
click at [25, 189] on div at bounding box center [19, 187] width 13 height 13
click at [205, 316] on div "Undo" at bounding box center [209, 373] width 13 height 5
click at [383, 316] on div "Slides" at bounding box center [390, 373] width 15 height 5
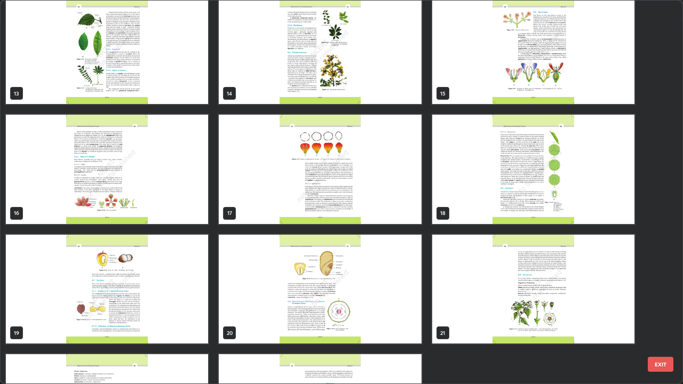
scroll to position [576, 0]
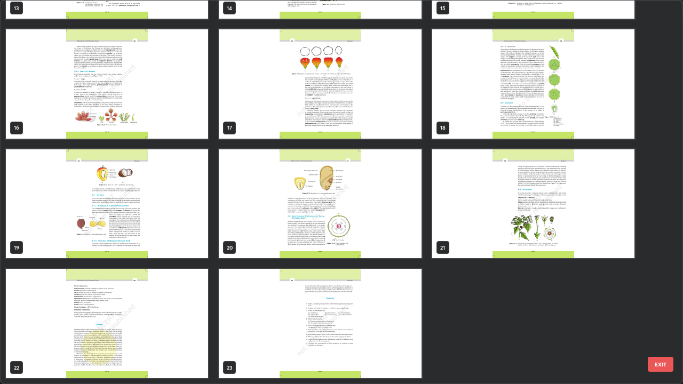
click at [253, 238] on img "grid" at bounding box center [320, 203] width 202 height 109
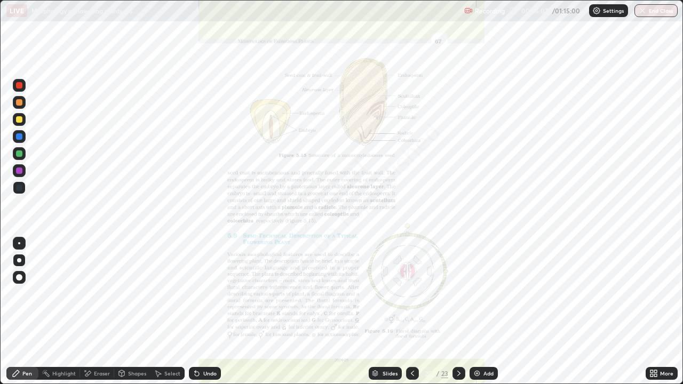
click at [656, 316] on icon at bounding box center [655, 375] width 3 height 3
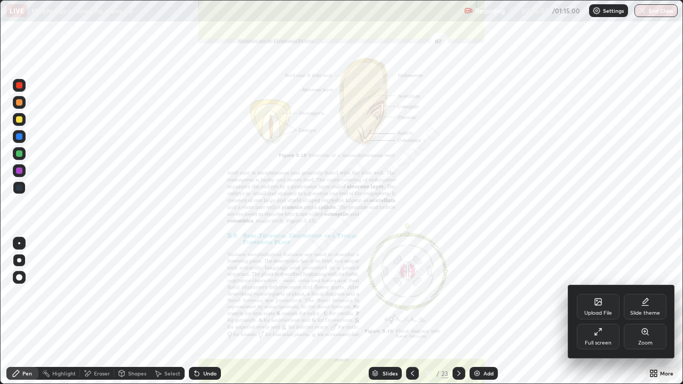
click at [649, 316] on div "Zoom" at bounding box center [645, 342] width 14 height 5
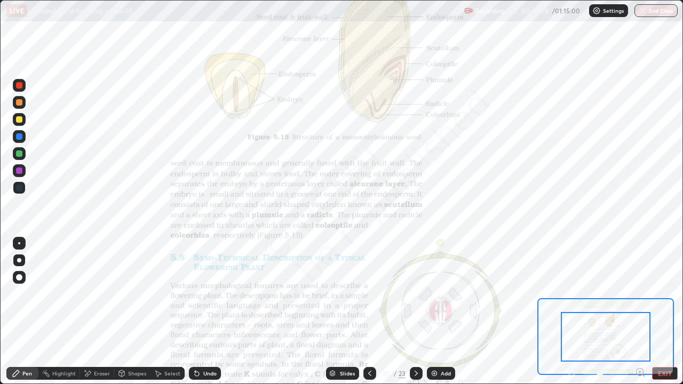
click at [640, 316] on icon at bounding box center [640, 372] width 3 height 0
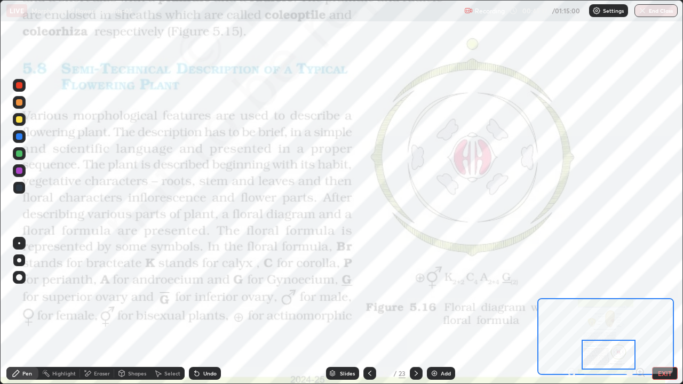
click at [331, 316] on icon at bounding box center [332, 372] width 5 height 3
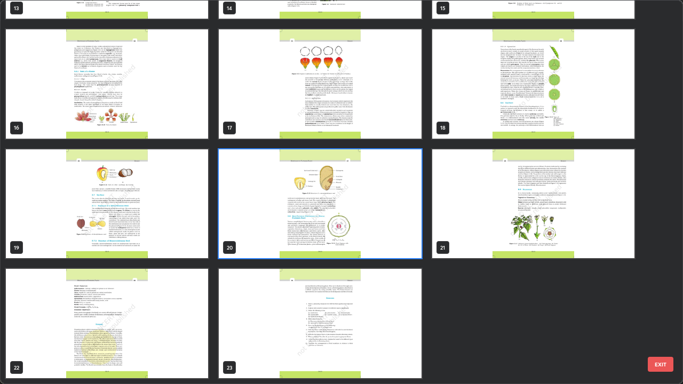
click at [162, 316] on img "grid" at bounding box center [107, 323] width 202 height 109
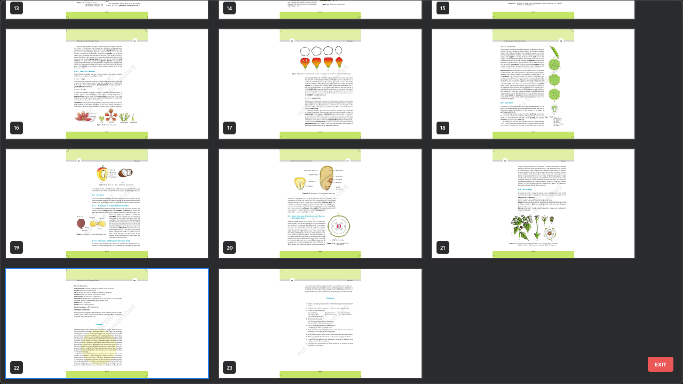
click at [156, 316] on img "grid" at bounding box center [107, 323] width 202 height 109
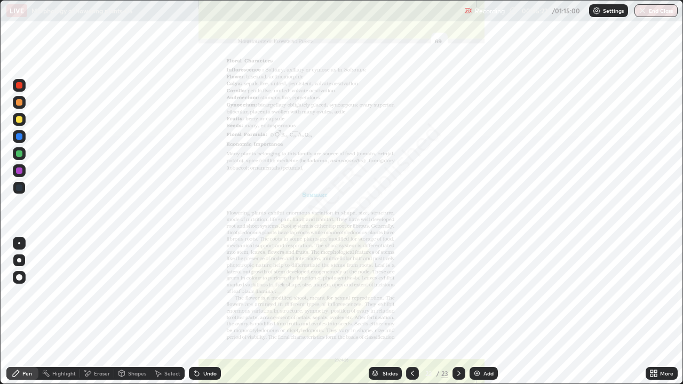
click at [652, 316] on icon at bounding box center [653, 373] width 9 height 9
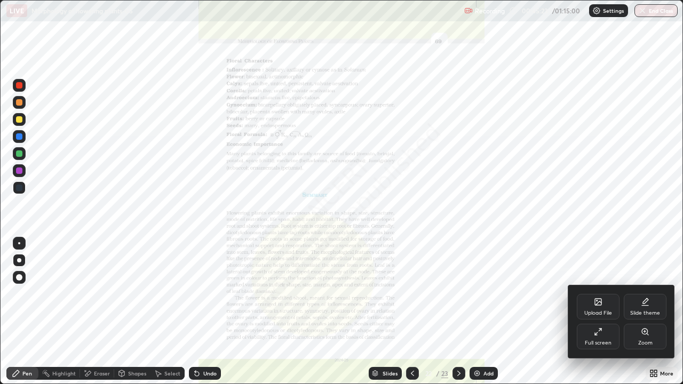
click at [647, 316] on div "Zoom" at bounding box center [645, 337] width 43 height 26
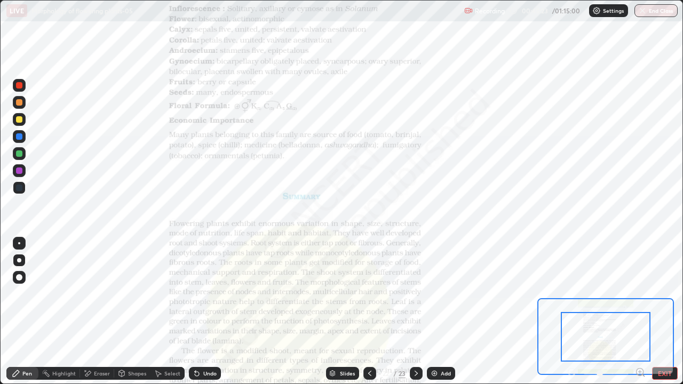
click at [640, 316] on icon at bounding box center [640, 372] width 3 height 0
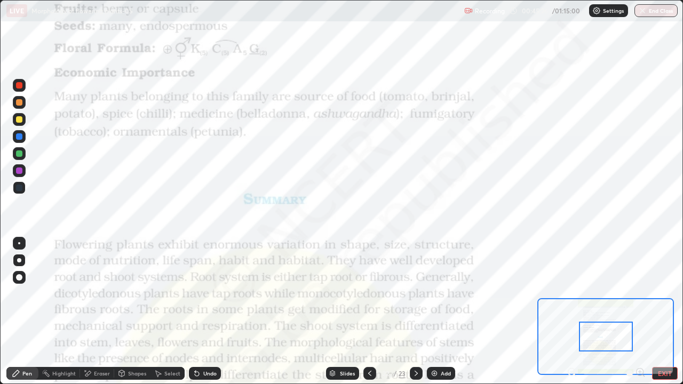
click at [104, 316] on div "Eraser" at bounding box center [102, 373] width 16 height 5
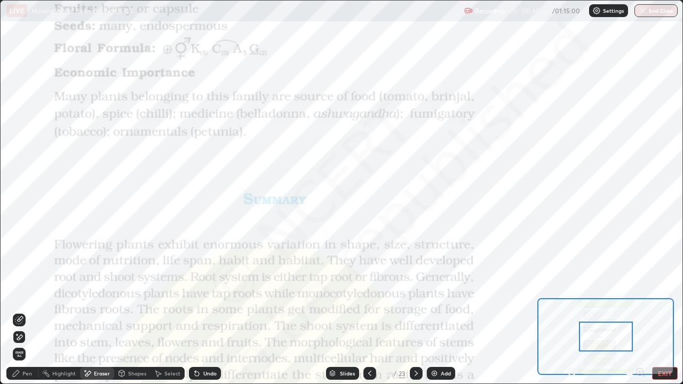
click at [19, 316] on span "Erase all" at bounding box center [19, 354] width 12 height 6
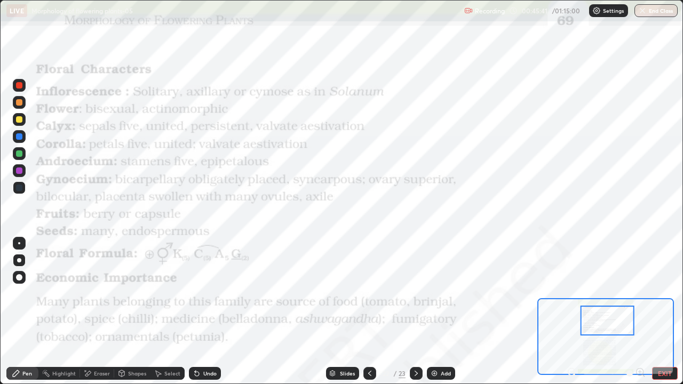
click at [341, 316] on div "Slides" at bounding box center [342, 373] width 33 height 13
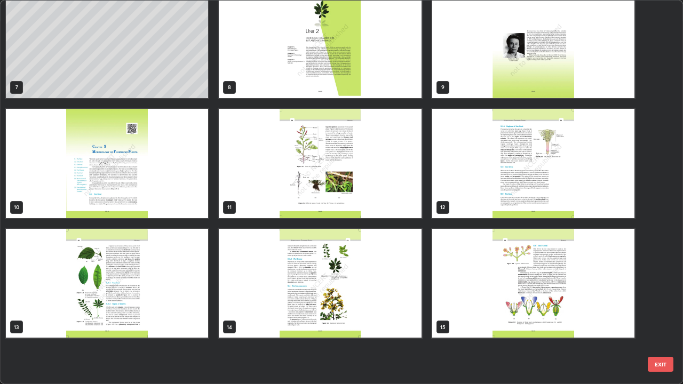
scroll to position [0, 0]
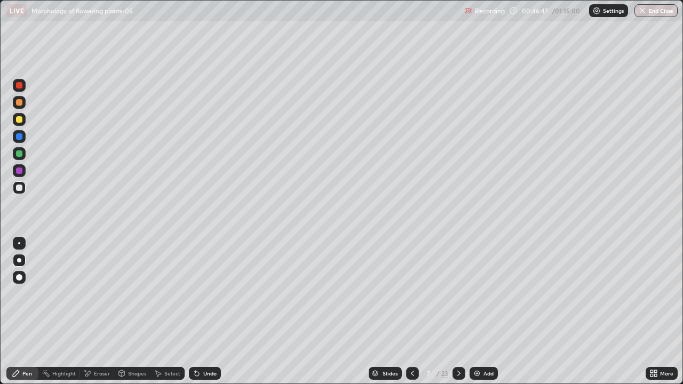
click at [484, 316] on div "Add" at bounding box center [489, 373] width 10 height 5
click at [19, 140] on div at bounding box center [19, 136] width 13 height 13
click at [25, 192] on div at bounding box center [19, 187] width 13 height 17
click at [370, 316] on div "Slides" at bounding box center [385, 373] width 33 height 13
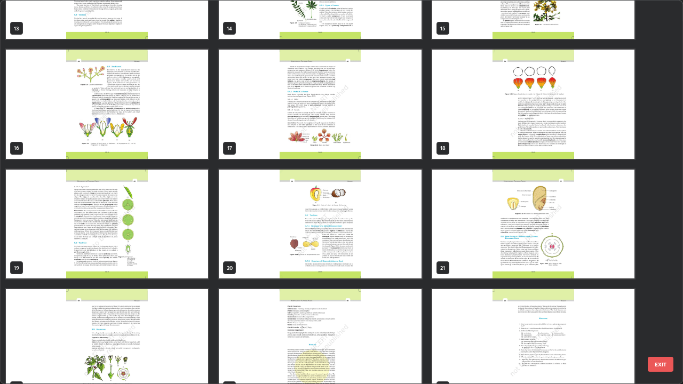
scroll to position [576, 0]
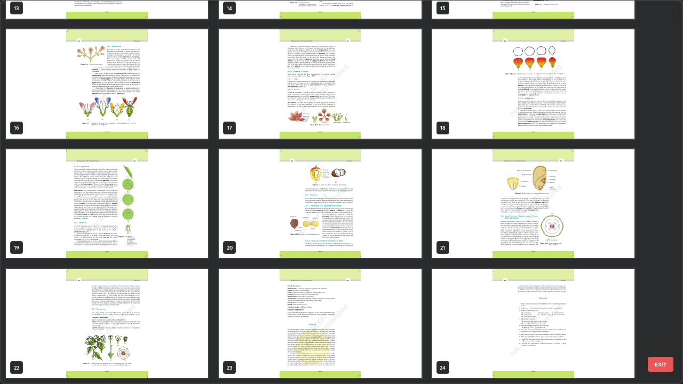
click at [489, 238] on img "grid" at bounding box center [533, 203] width 202 height 109
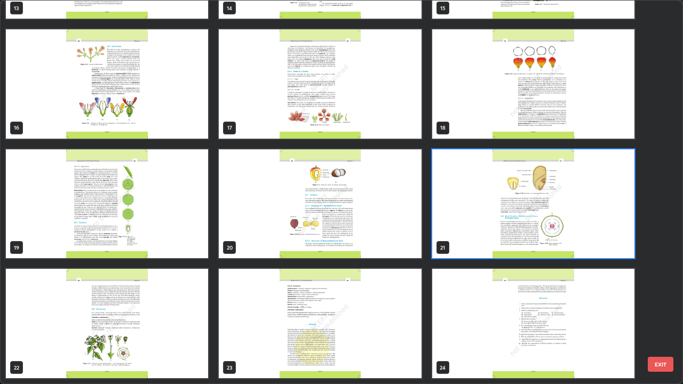
click at [494, 237] on img "grid" at bounding box center [533, 203] width 202 height 109
click at [494, 233] on img "grid" at bounding box center [533, 203] width 202 height 109
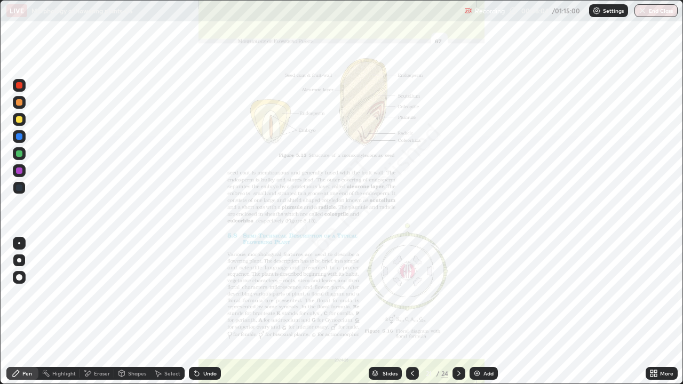
click at [646, 316] on div "More" at bounding box center [662, 373] width 32 height 13
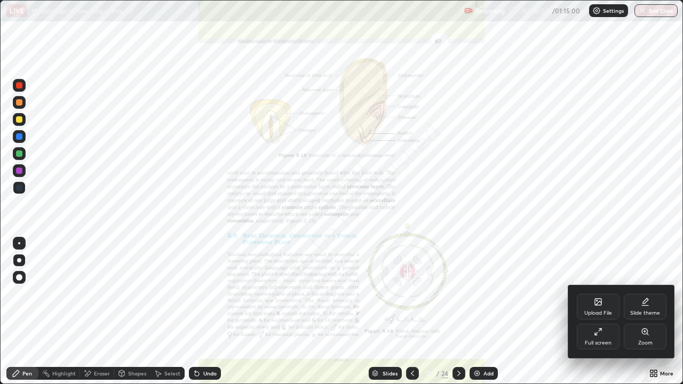
click at [639, 316] on div "Zoom" at bounding box center [645, 342] width 14 height 5
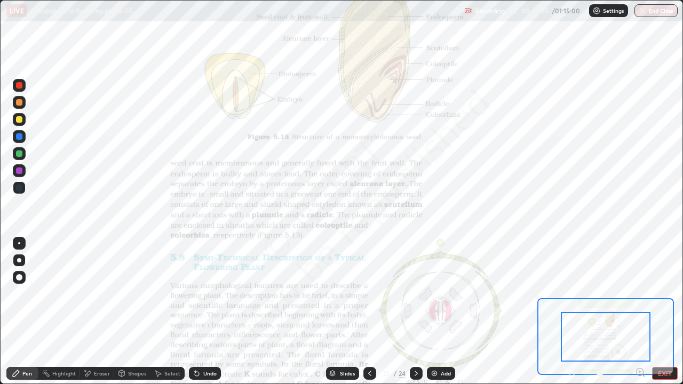
click at [639, 316] on icon at bounding box center [640, 372] width 3 height 0
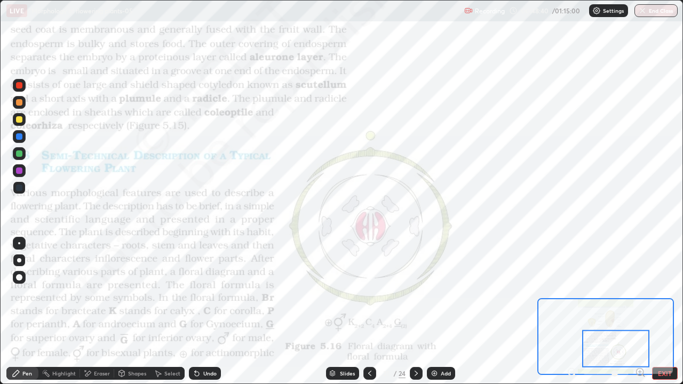
click at [195, 316] on icon at bounding box center [197, 374] width 4 height 4
click at [195, 316] on icon at bounding box center [195, 371] width 1 height 1
click at [336, 316] on div "Slides" at bounding box center [342, 373] width 33 height 13
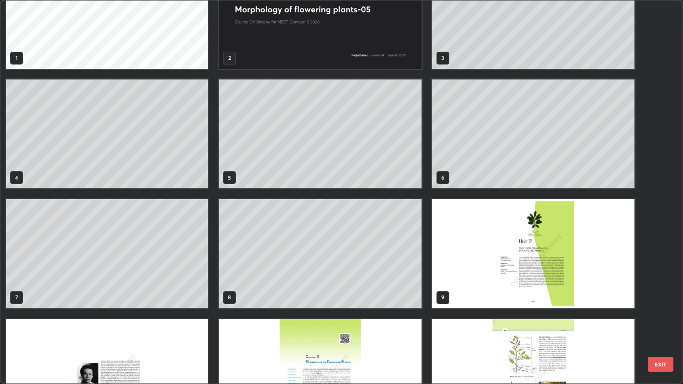
scroll to position [46, 0]
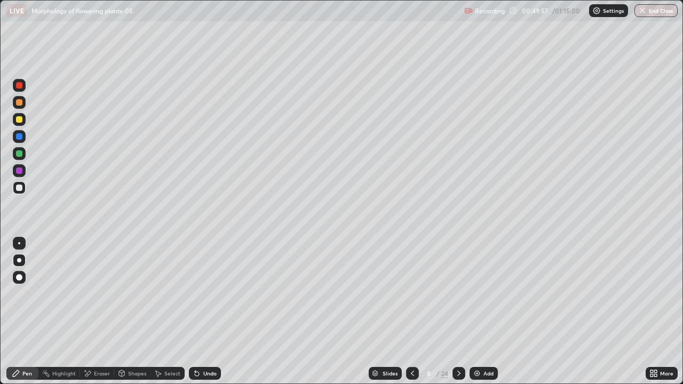
click at [476, 316] on img at bounding box center [477, 373] width 9 height 9
click at [22, 84] on div at bounding box center [19, 85] width 6 height 6
click at [21, 188] on div at bounding box center [19, 188] width 6 height 6
click at [101, 316] on div "Eraser" at bounding box center [102, 373] width 16 height 5
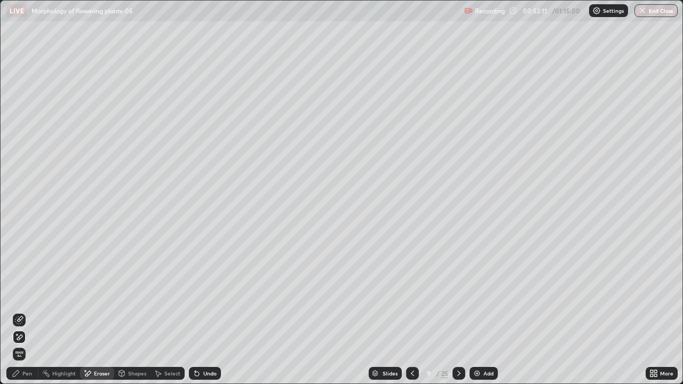
click at [19, 316] on icon at bounding box center [16, 373] width 9 height 9
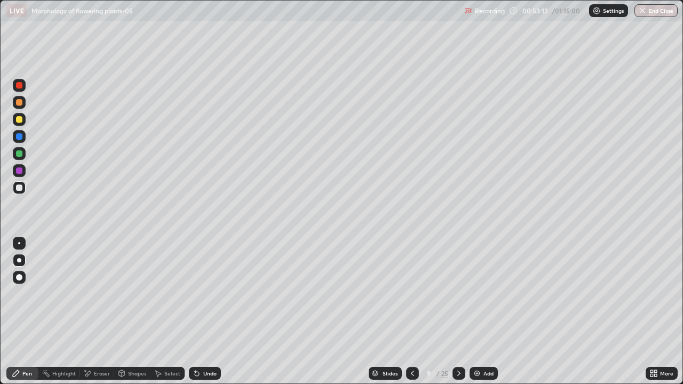
click at [457, 316] on icon at bounding box center [459, 373] width 9 height 9
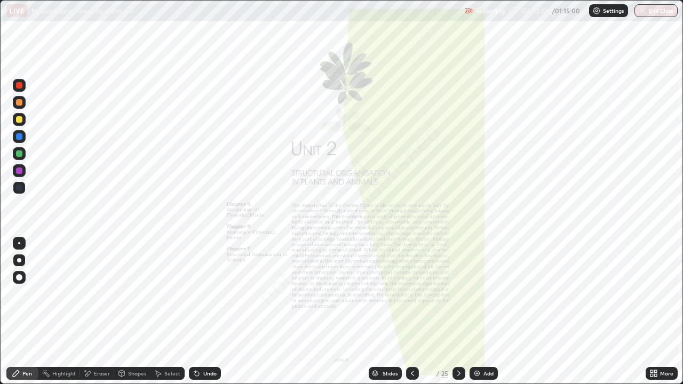
click at [411, 316] on div at bounding box center [412, 373] width 13 height 13
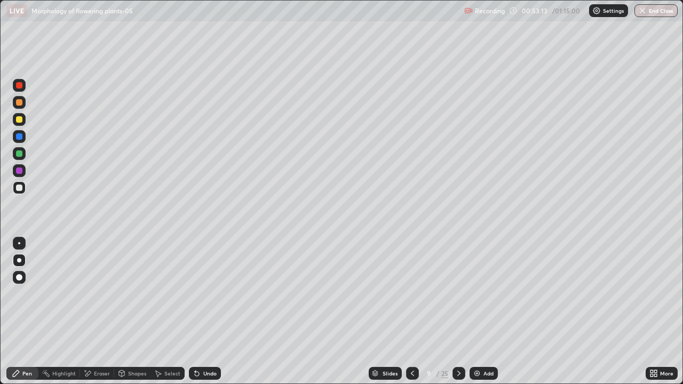
click at [478, 316] on img at bounding box center [477, 373] width 9 height 9
click at [100, 316] on div "Eraser" at bounding box center [102, 373] width 16 height 5
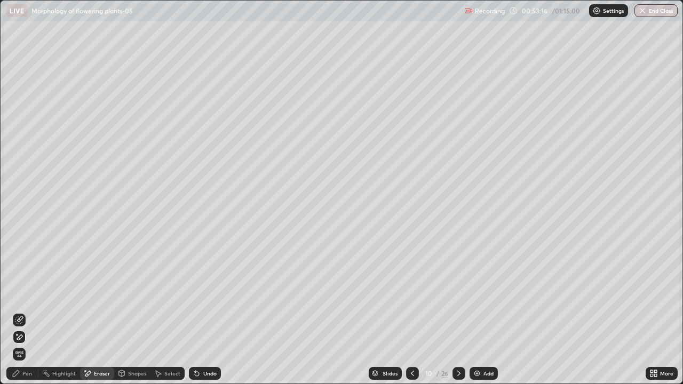
click at [134, 316] on div "Shapes" at bounding box center [137, 373] width 18 height 5
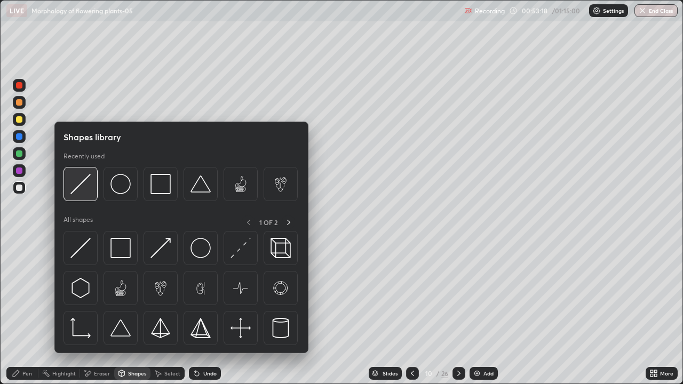
click at [85, 181] on img at bounding box center [80, 184] width 20 height 20
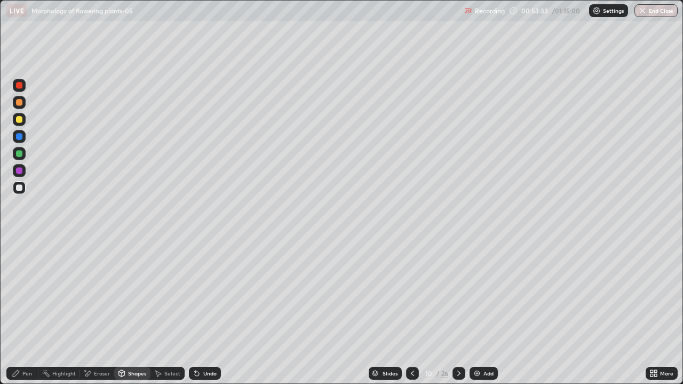
click at [23, 316] on div "Pen" at bounding box center [22, 373] width 32 height 13
click at [130, 316] on div "Shapes" at bounding box center [137, 373] width 18 height 5
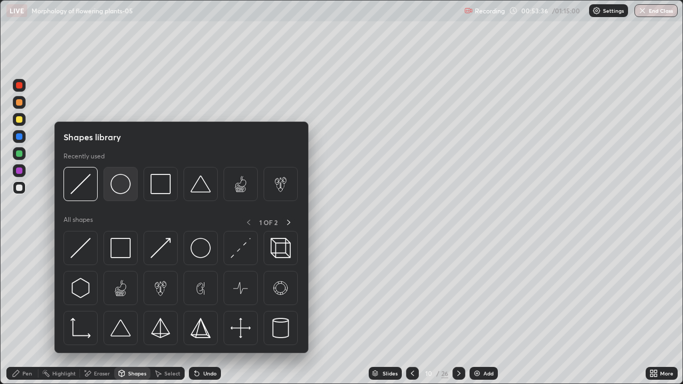
click at [115, 188] on img at bounding box center [120, 184] width 20 height 20
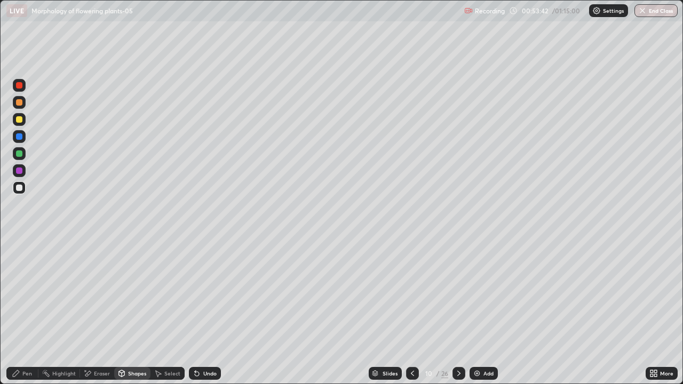
click at [21, 316] on div "Pen" at bounding box center [22, 373] width 32 height 13
click at [203, 316] on div "Undo" at bounding box center [209, 373] width 13 height 5
click at [379, 316] on div "Slides" at bounding box center [385, 373] width 33 height 13
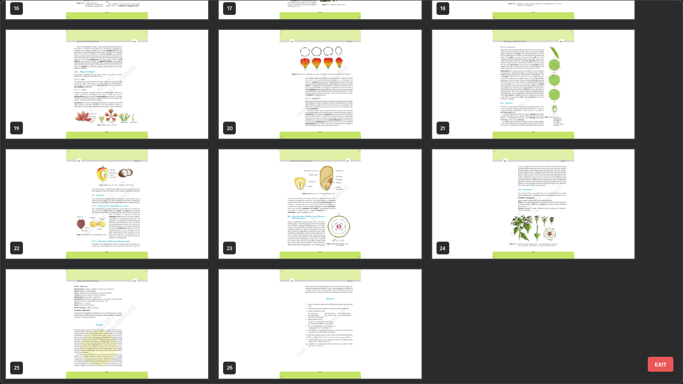
scroll to position [695, 0]
click at [475, 247] on img "grid" at bounding box center [533, 203] width 202 height 109
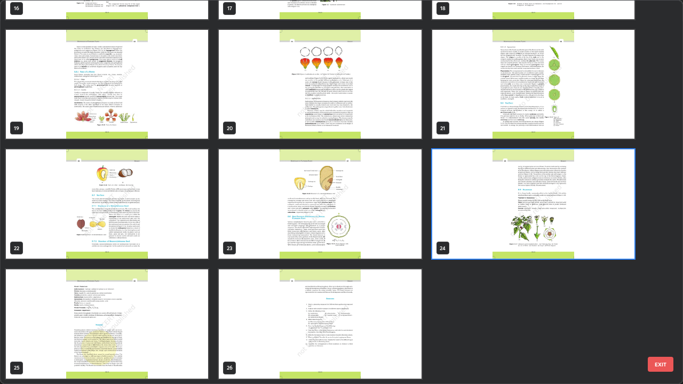
click at [482, 241] on img "grid" at bounding box center [533, 203] width 202 height 109
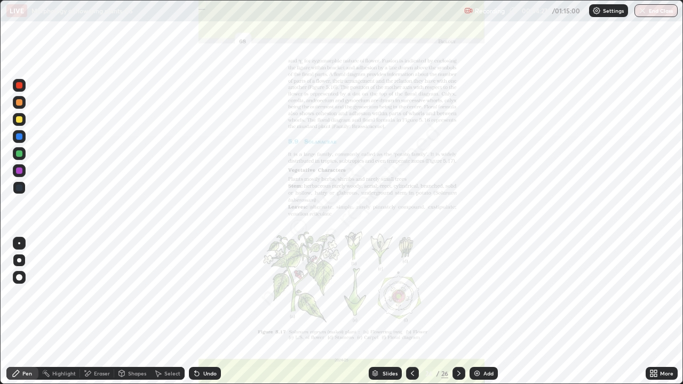
click at [102, 316] on div "Eraser" at bounding box center [102, 373] width 16 height 5
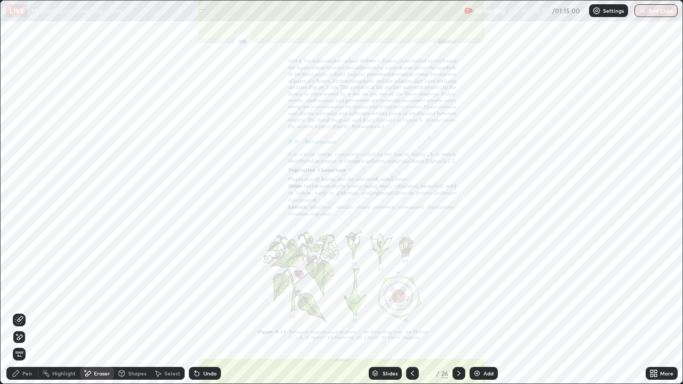
click at [18, 316] on span "Erase all" at bounding box center [19, 354] width 12 height 6
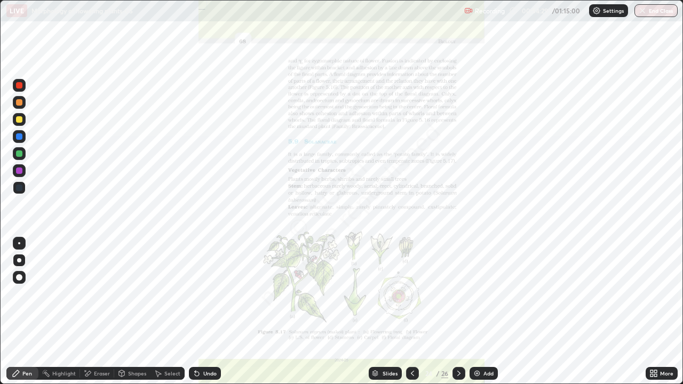
click at [651, 316] on icon at bounding box center [652, 375] width 3 height 3
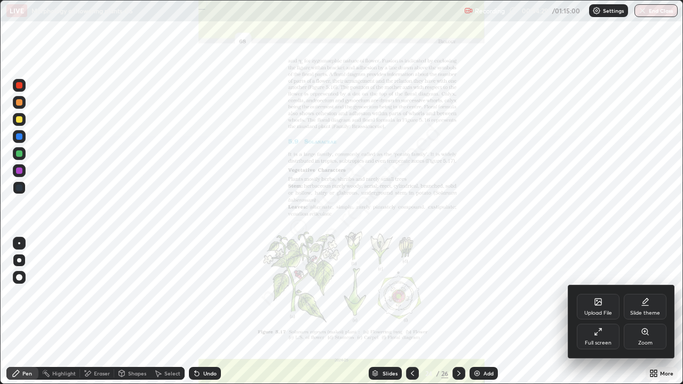
click at [649, 316] on div "Zoom" at bounding box center [645, 342] width 14 height 5
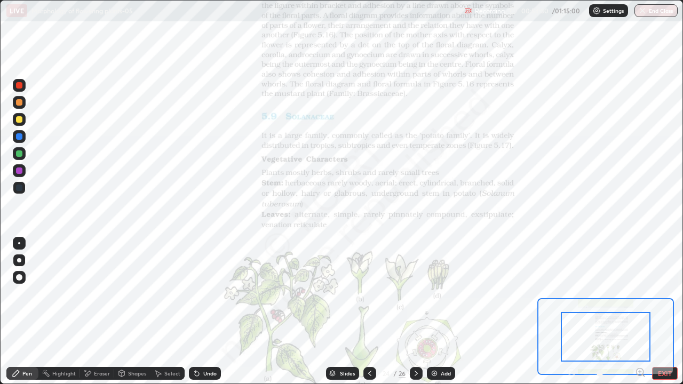
click at [640, 316] on icon at bounding box center [640, 372] width 3 height 0
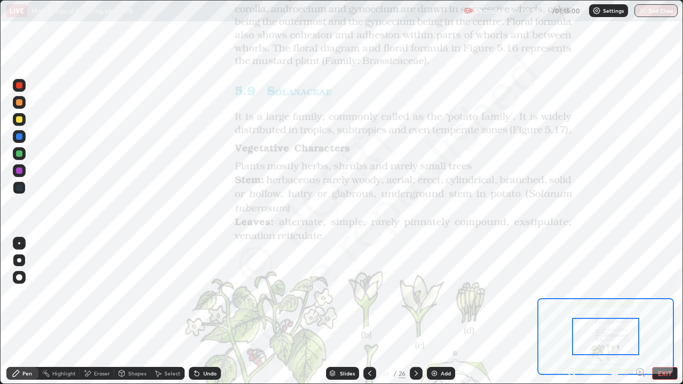
click at [640, 316] on icon at bounding box center [640, 372] width 3 height 0
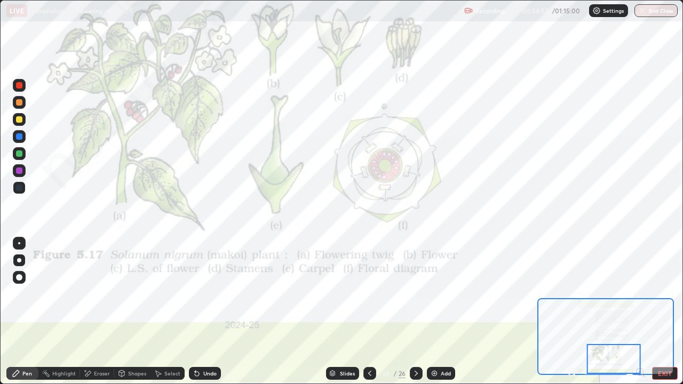
click at [415, 316] on icon at bounding box center [416, 373] width 9 height 9
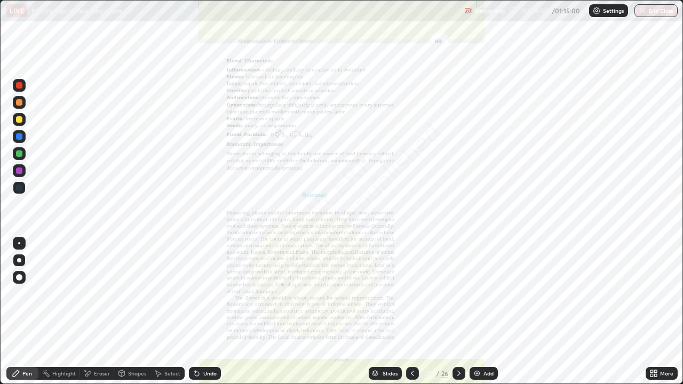
click at [646, 316] on div "More" at bounding box center [662, 373] width 32 height 13
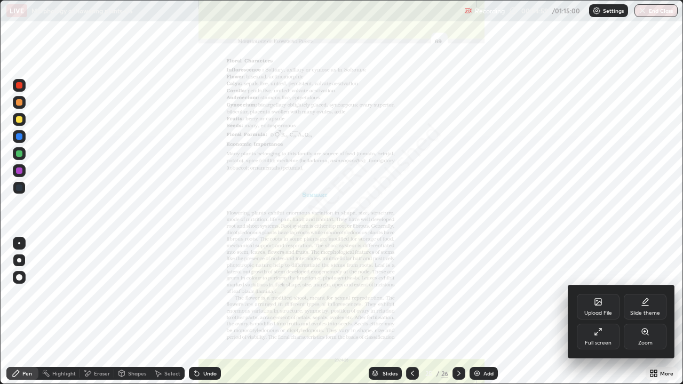
click at [644, 316] on div "Zoom" at bounding box center [645, 337] width 43 height 26
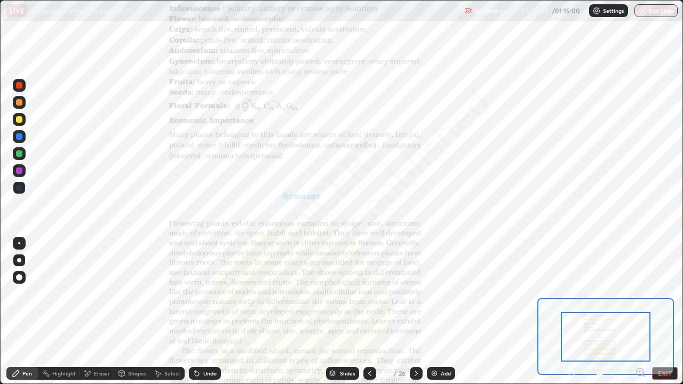
click at [640, 316] on icon at bounding box center [640, 372] width 3 height 0
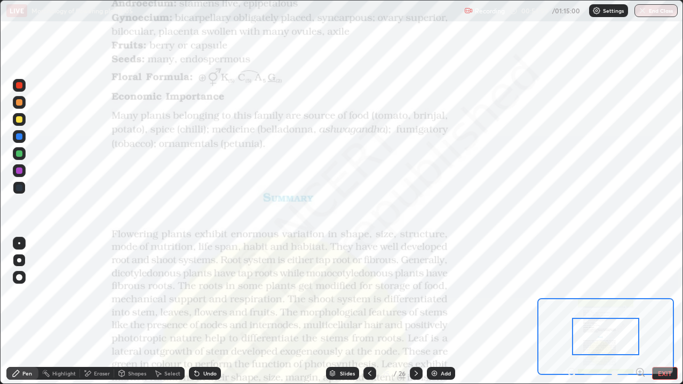
click at [640, 316] on icon at bounding box center [640, 372] width 3 height 0
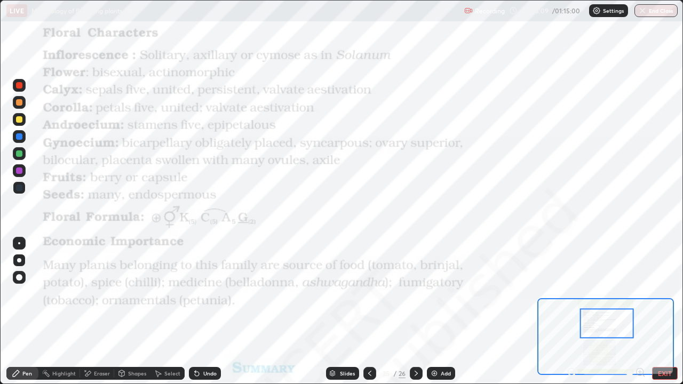
click at [336, 316] on div "Slides" at bounding box center [342, 373] width 33 height 13
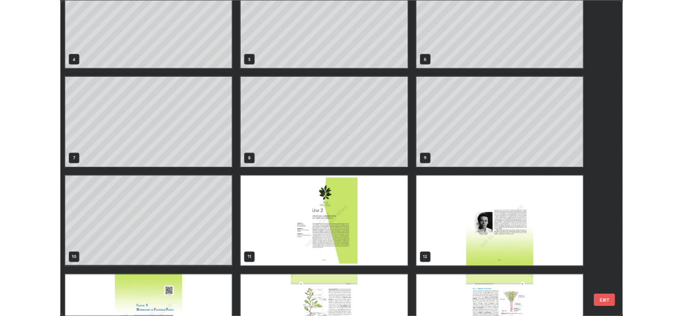
scroll to position [148, 0]
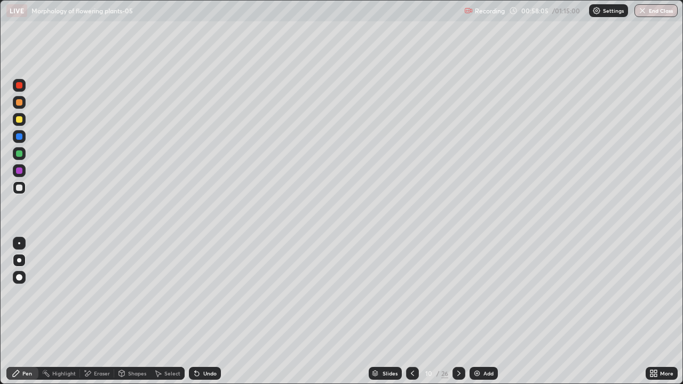
click at [203, 316] on div "Undo" at bounding box center [209, 373] width 13 height 5
click at [200, 316] on div "Undo" at bounding box center [205, 373] width 32 height 13
click at [481, 316] on div "Add" at bounding box center [484, 373] width 28 height 13
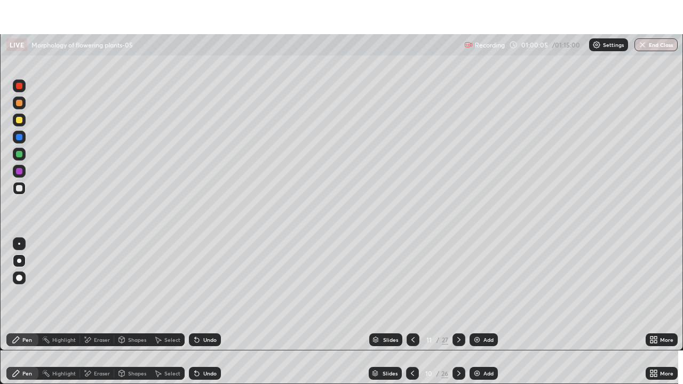
scroll to position [53051, 52684]
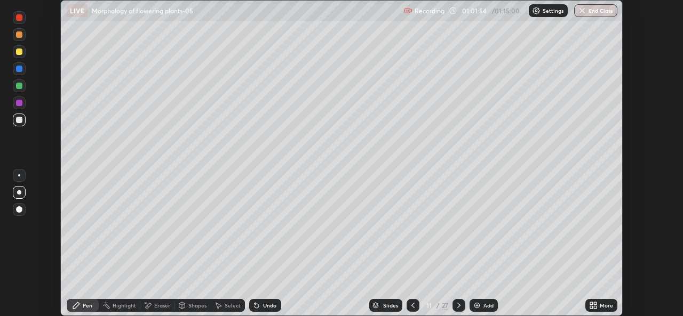
click at [591, 303] on icon at bounding box center [591, 304] width 3 height 3
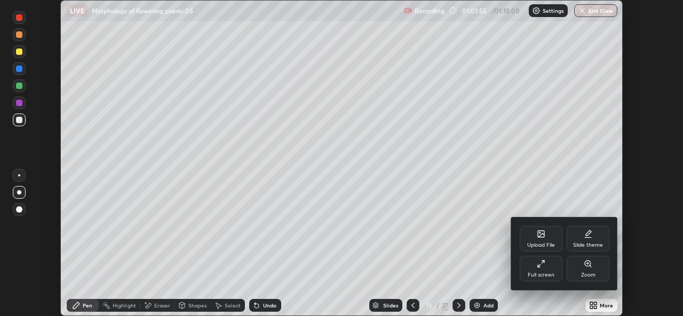
click at [537, 271] on div "Full screen" at bounding box center [541, 269] width 43 height 26
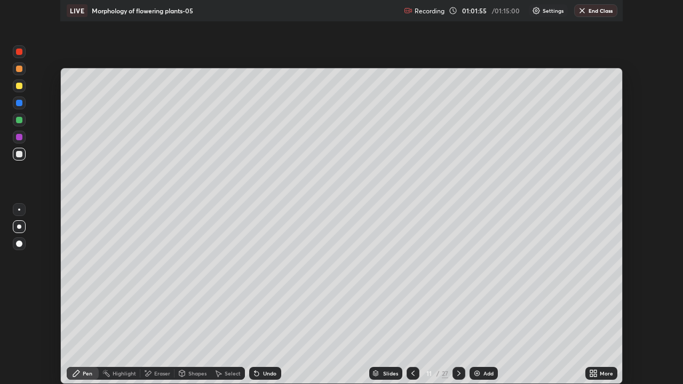
scroll to position [384, 683]
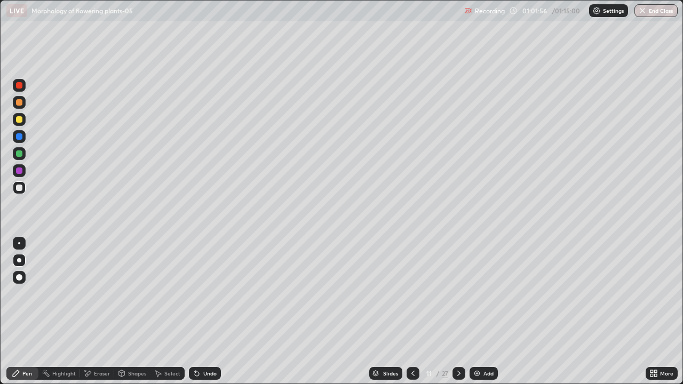
click at [410, 316] on icon at bounding box center [413, 373] width 9 height 9
click at [458, 316] on icon at bounding box center [459, 373] width 9 height 9
click at [210, 316] on div "Undo" at bounding box center [205, 373] width 32 height 13
click at [411, 316] on icon at bounding box center [413, 373] width 9 height 9
click at [457, 316] on icon at bounding box center [459, 373] width 9 height 9
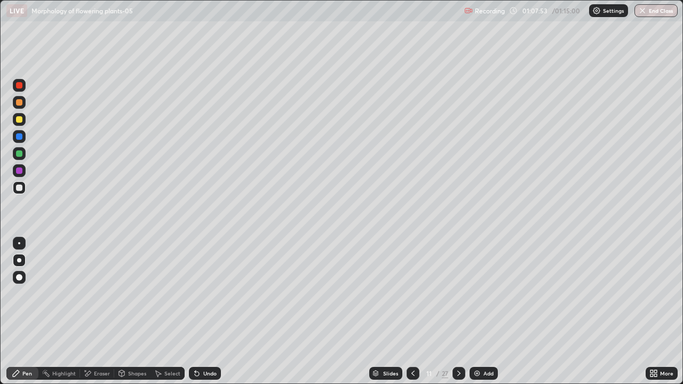
click at [411, 316] on icon at bounding box center [413, 373] width 9 height 9
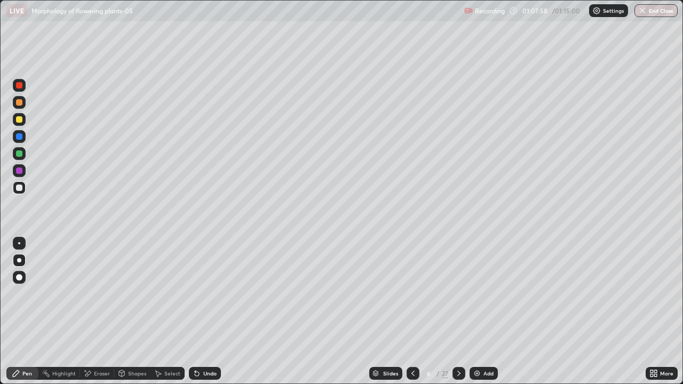
click at [458, 316] on icon at bounding box center [459, 373] width 9 height 9
click at [458, 316] on icon at bounding box center [458, 373] width 3 height 5
click at [459, 316] on icon at bounding box center [459, 373] width 9 height 9
click at [456, 316] on icon at bounding box center [459, 373] width 9 height 9
click at [459, 316] on icon at bounding box center [459, 373] width 9 height 9
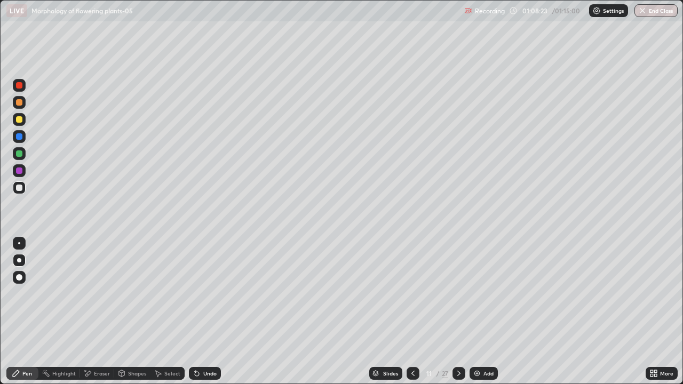
click at [411, 316] on icon at bounding box center [413, 373] width 9 height 9
click at [458, 316] on icon at bounding box center [459, 373] width 9 height 9
click at [649, 13] on button "End Class" at bounding box center [657, 10] width 42 height 13
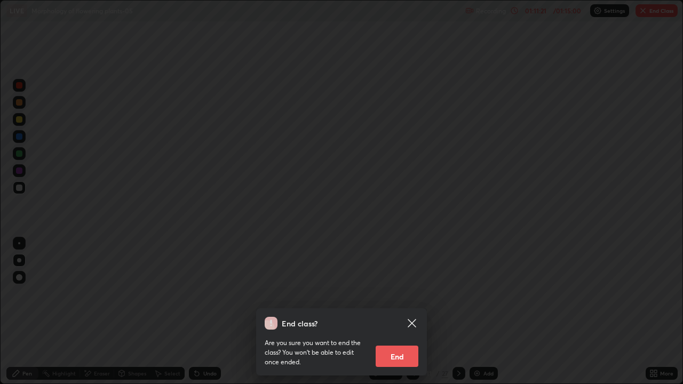
click at [405, 316] on button "End" at bounding box center [397, 356] width 43 height 21
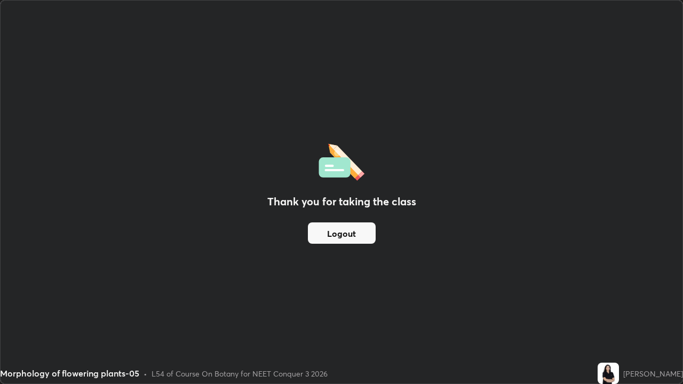
click at [350, 233] on button "Logout" at bounding box center [342, 233] width 68 height 21
